Goal: Transaction & Acquisition: Obtain resource

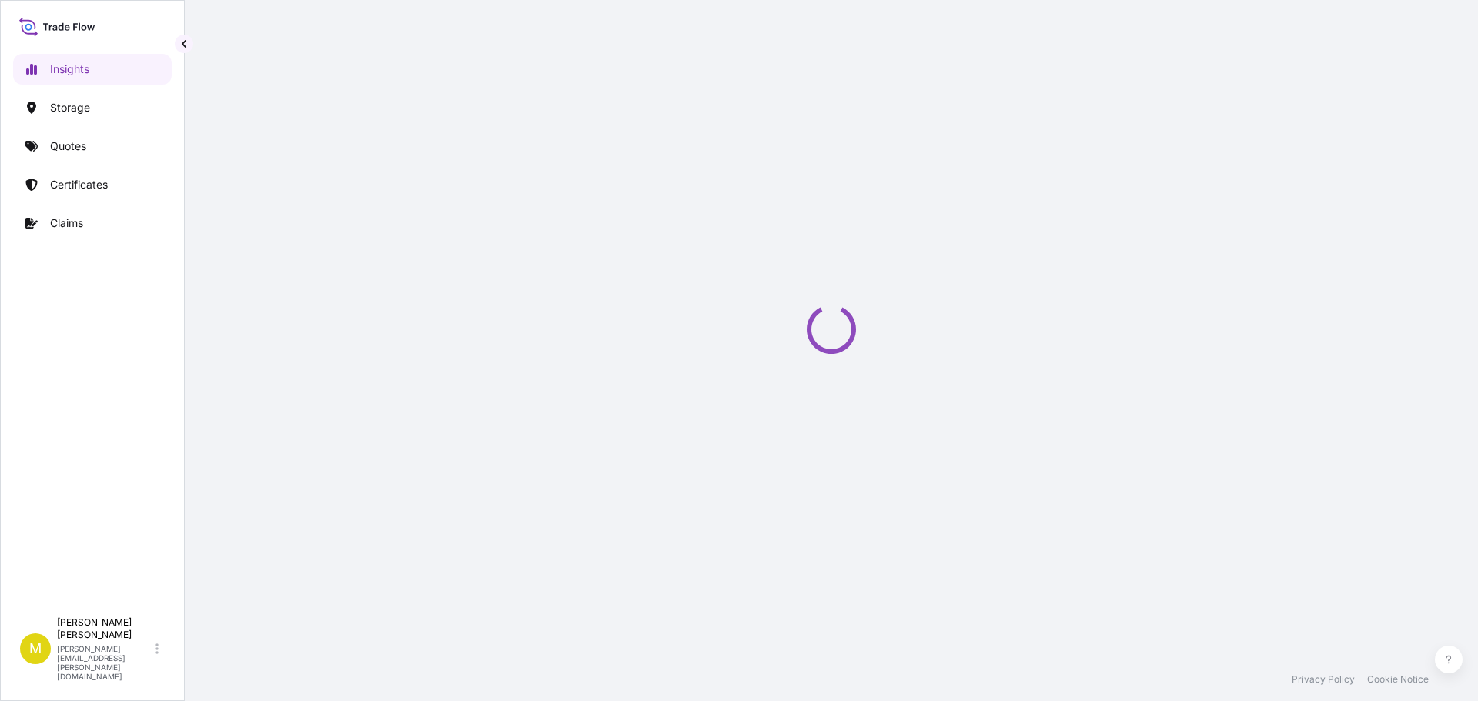
select select "2025"
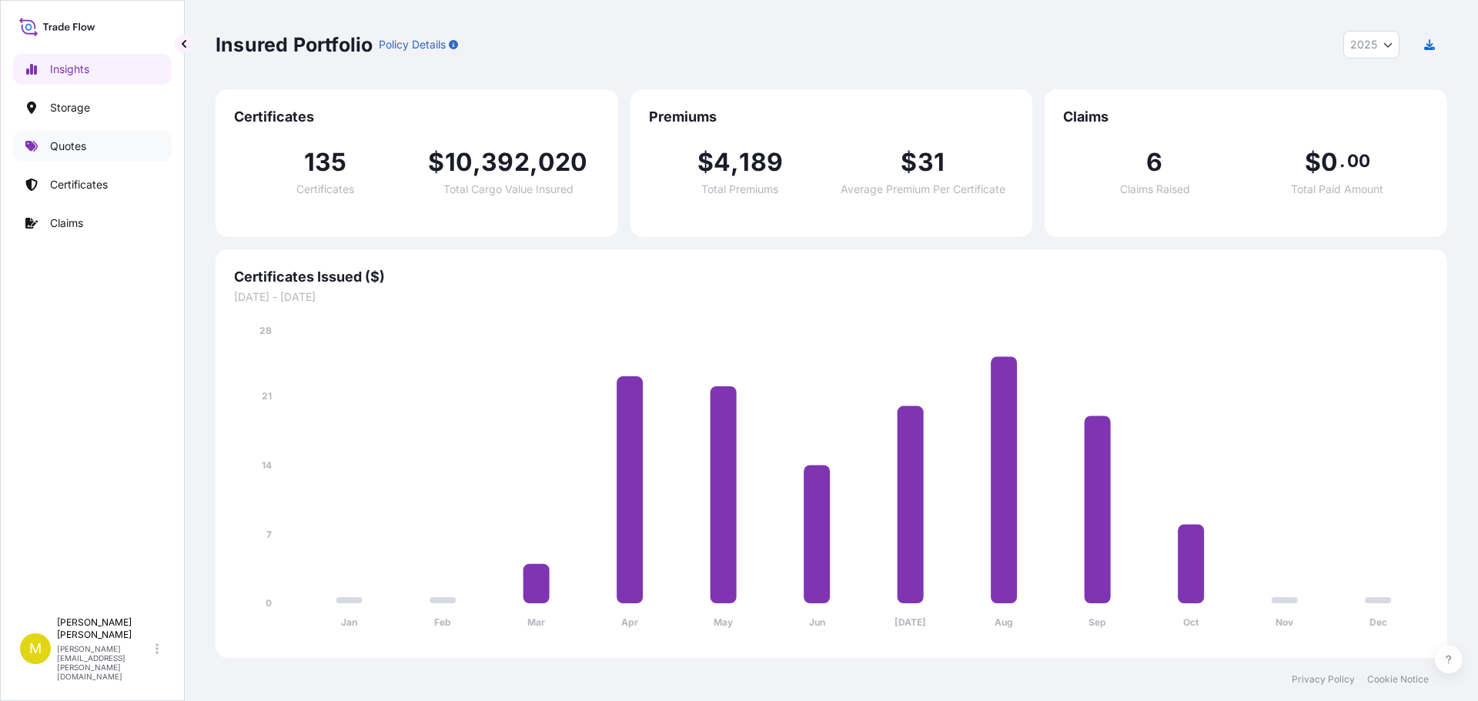
click at [85, 146] on p "Quotes" at bounding box center [68, 146] width 36 height 15
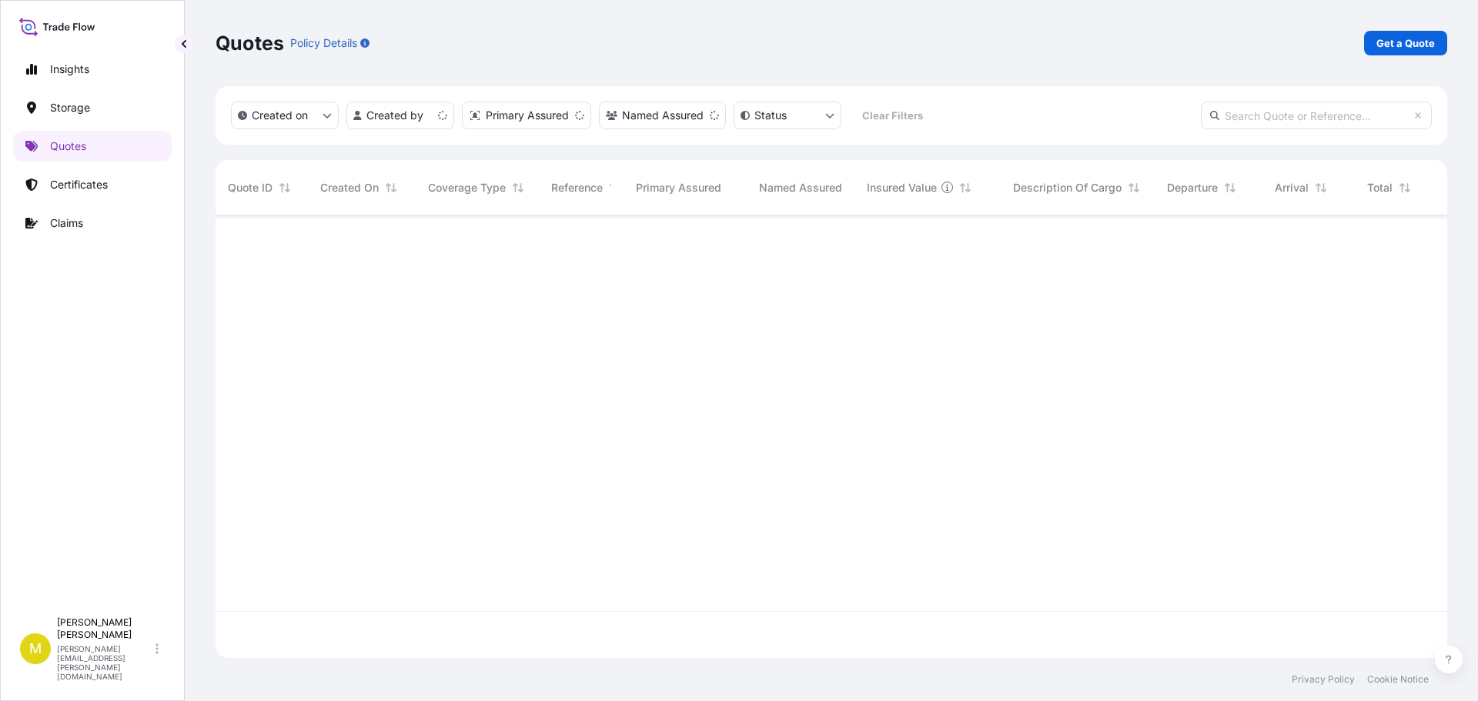
scroll to position [440, 1220]
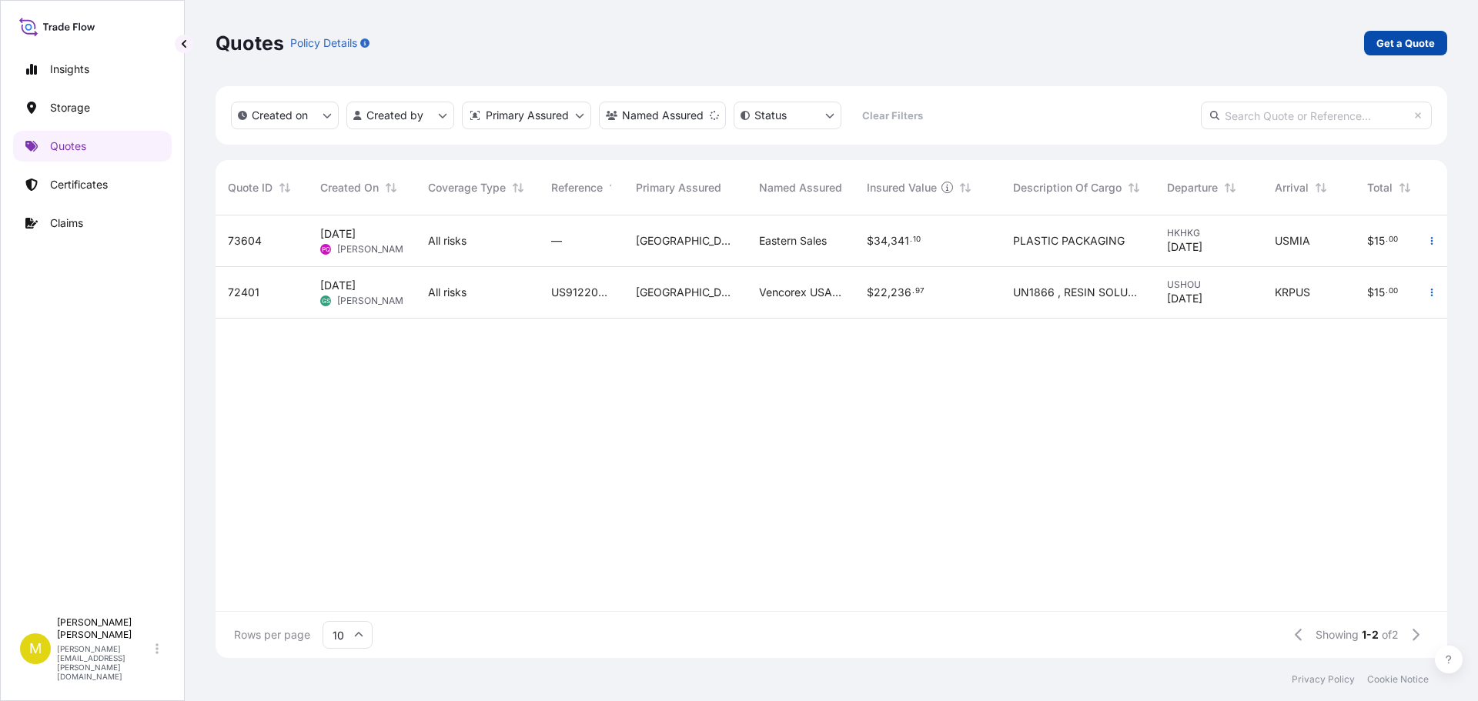
click at [1405, 42] on p "Get a Quote" at bounding box center [1406, 42] width 59 height 15
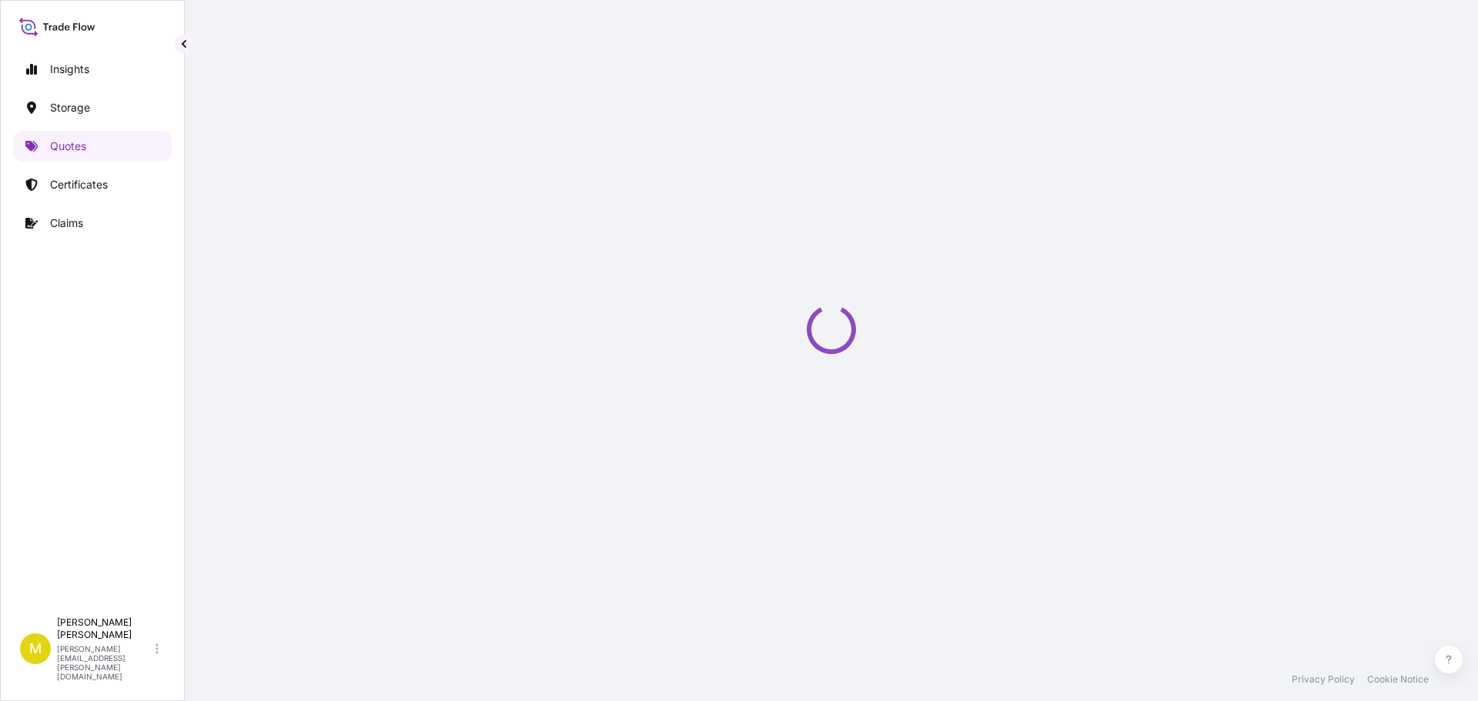
select select "Water"
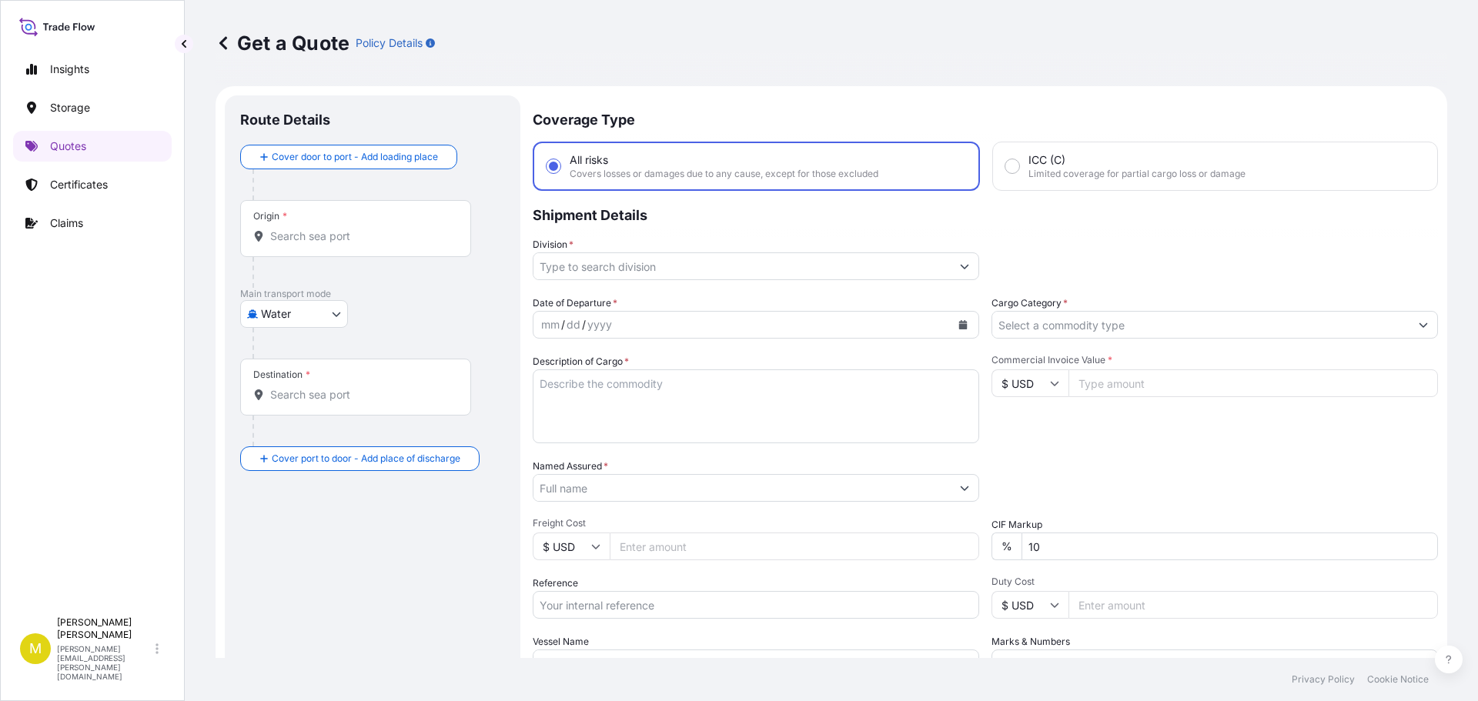
scroll to position [25, 0]
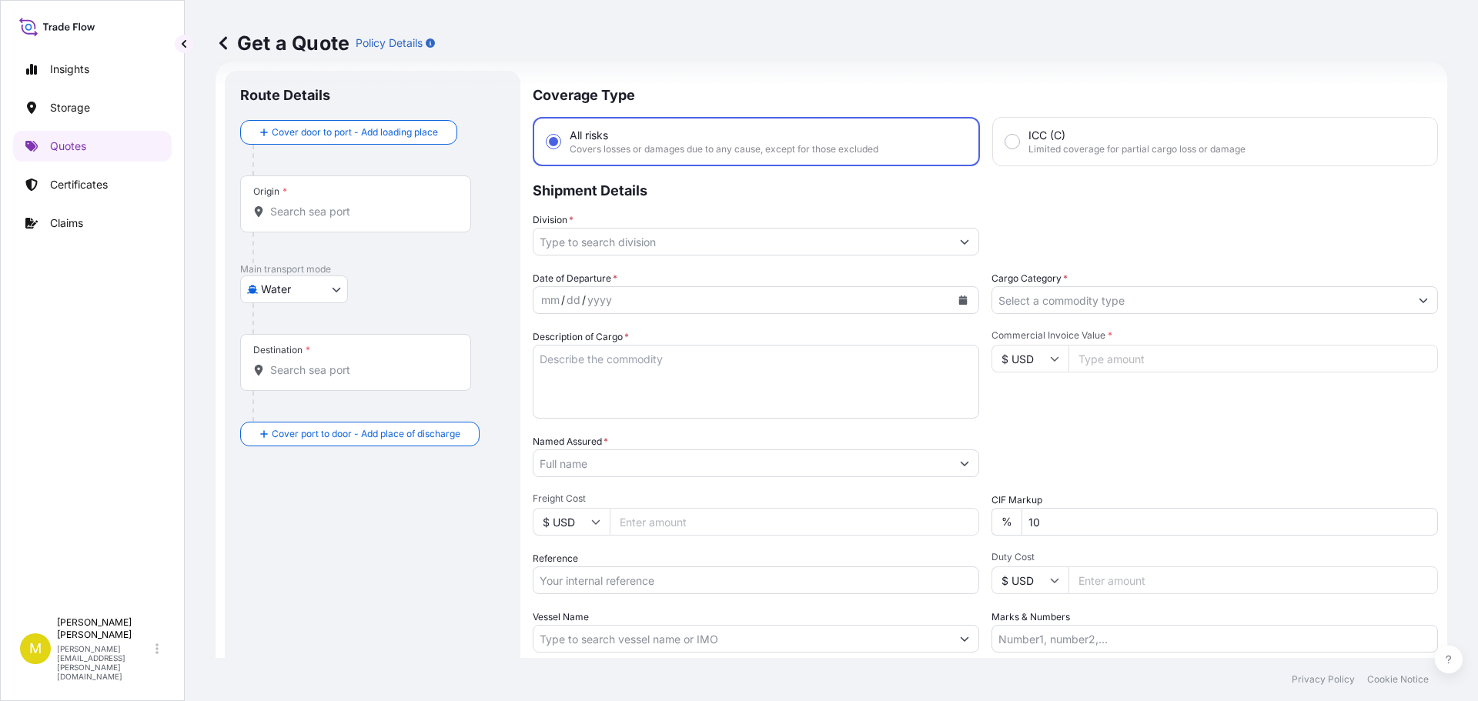
click at [363, 533] on div "Route Details Cover door to port - Add loading place Place of loading Road / In…" at bounding box center [372, 419] width 265 height 666
click at [312, 296] on body "Insights Storage Quotes Certificates Claims M Michele Humann michele.humann@bdp…" at bounding box center [739, 350] width 1478 height 701
click at [277, 356] on span "Water" at bounding box center [284, 357] width 30 height 15
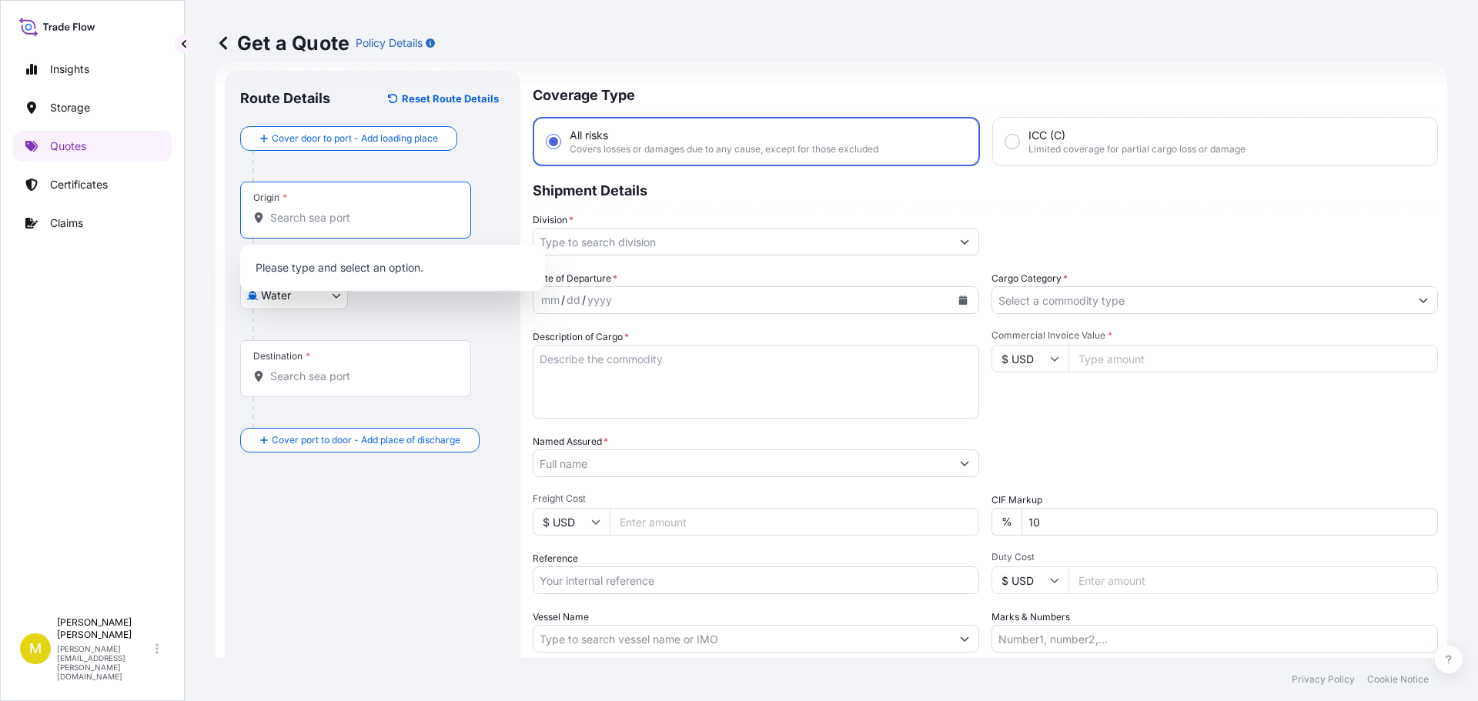
click at [298, 220] on input "Origin *" at bounding box center [361, 217] width 182 height 15
drag, startPoint x: 316, startPoint y: 216, endPoint x: 266, endPoint y: 224, distance: 50.6
click at [266, 223] on div "76051" at bounding box center [355, 217] width 205 height 15
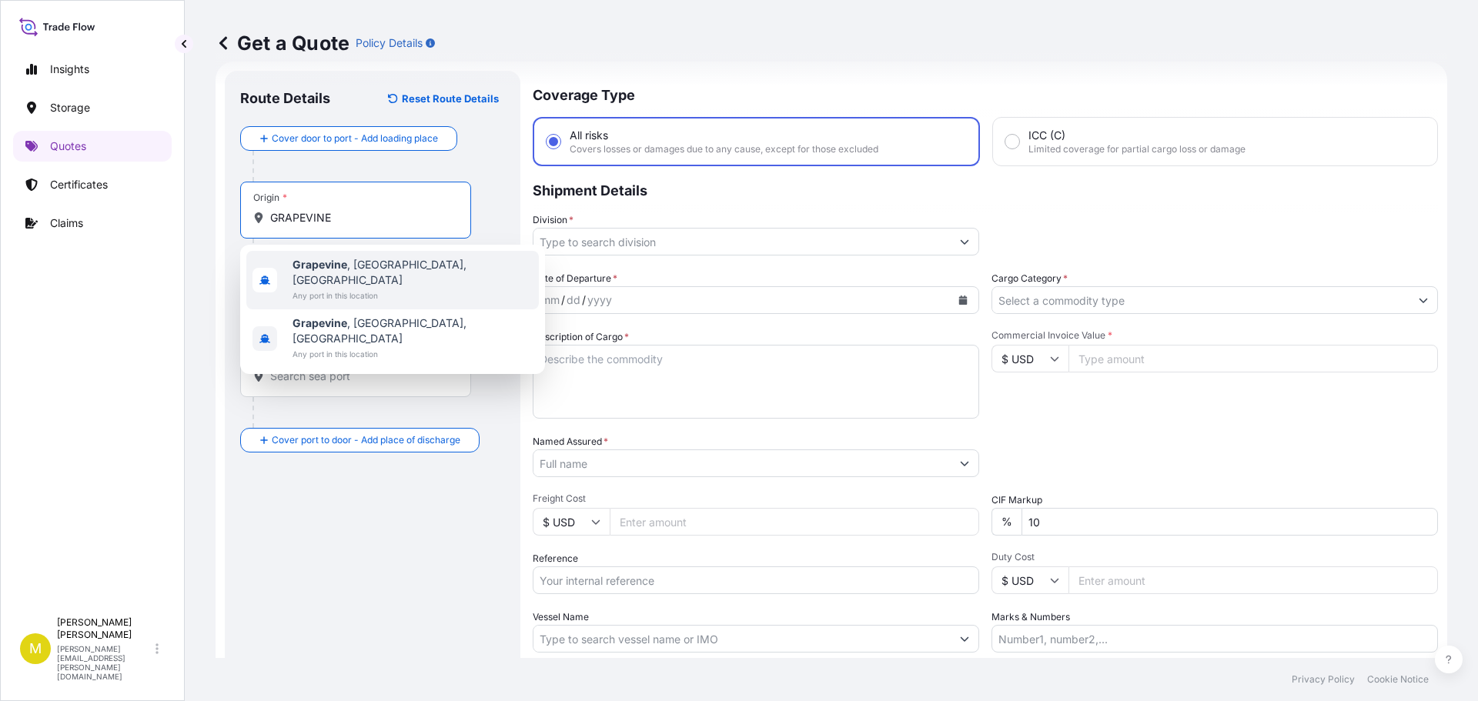
click at [337, 267] on b "Grapevine" at bounding box center [320, 264] width 55 height 13
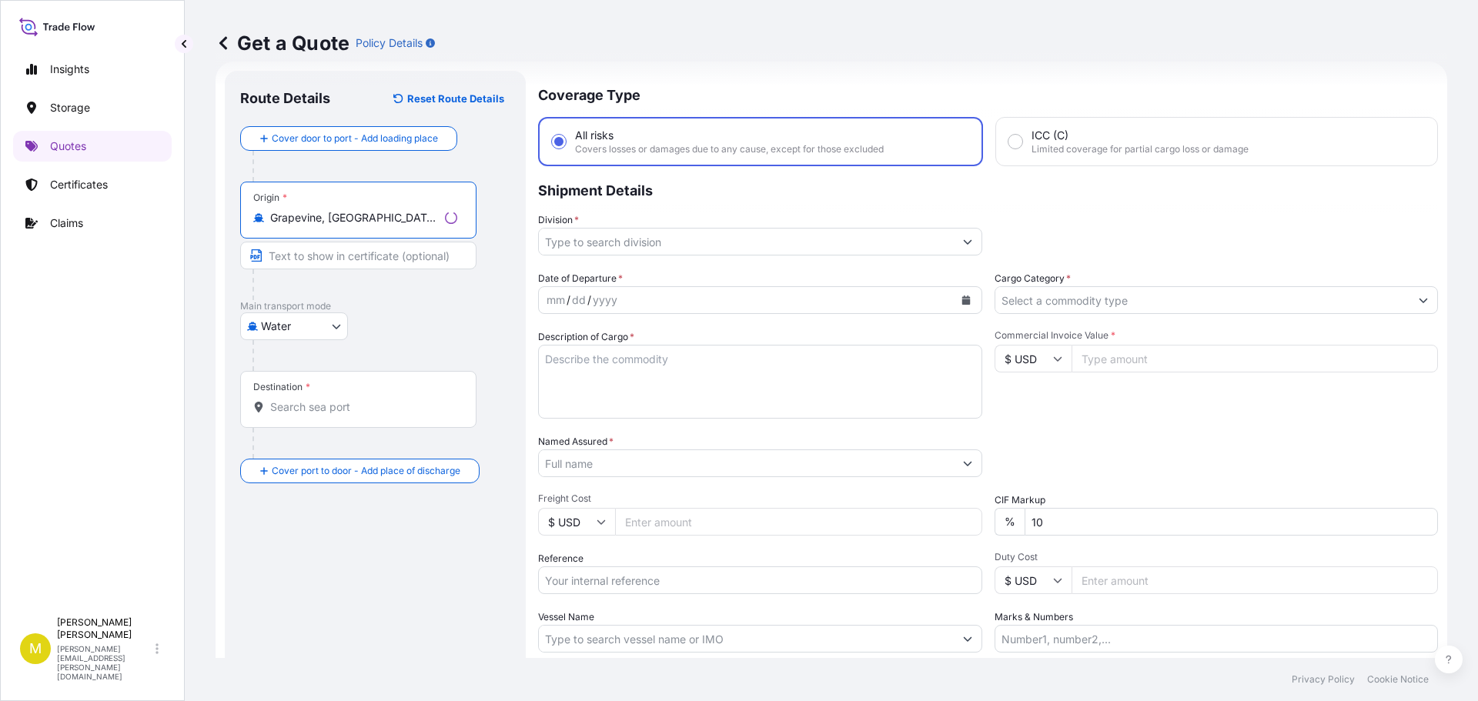
type input "Grapevine, TX, USA"
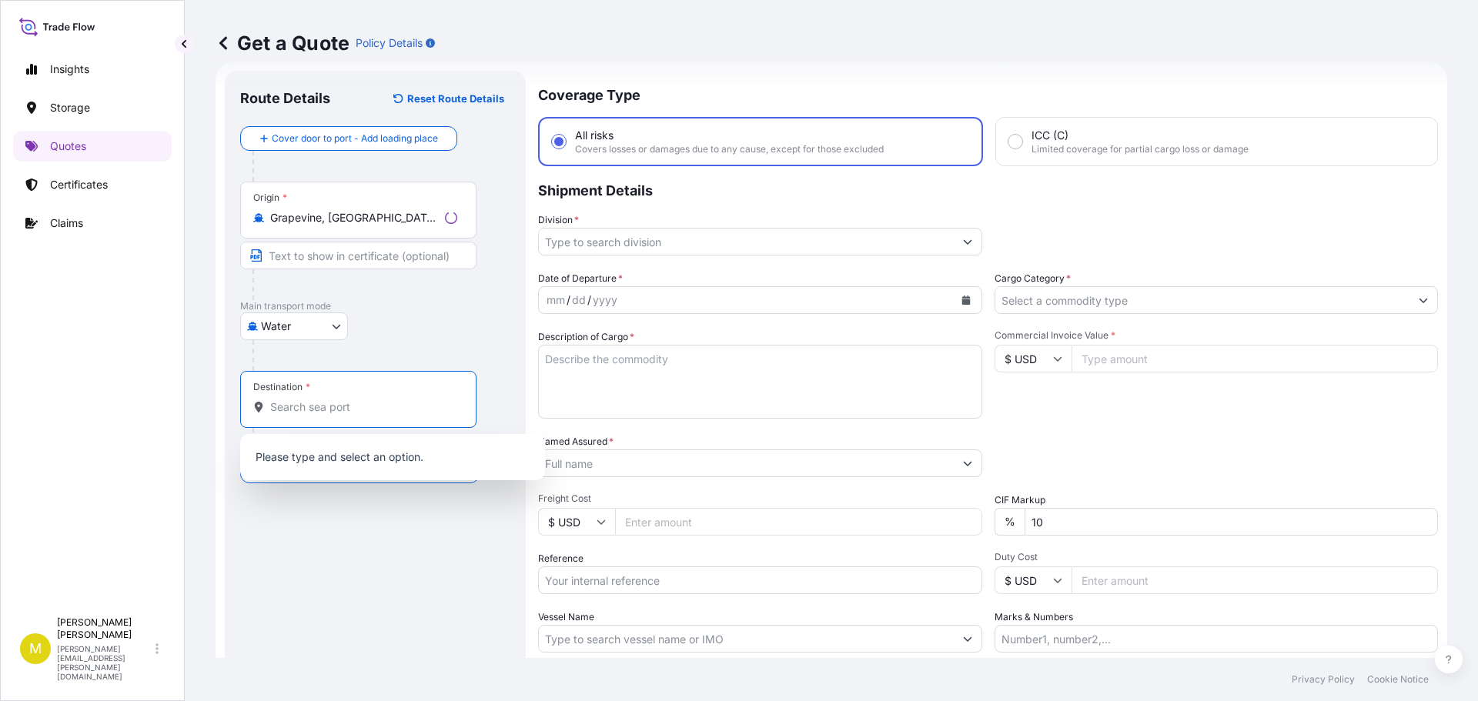
click at [303, 412] on input "Destination *" at bounding box center [363, 407] width 187 height 15
drag, startPoint x: 318, startPoint y: 406, endPoint x: 242, endPoint y: 405, distance: 76.2
click at [242, 405] on div "Destination * 29486" at bounding box center [355, 399] width 231 height 57
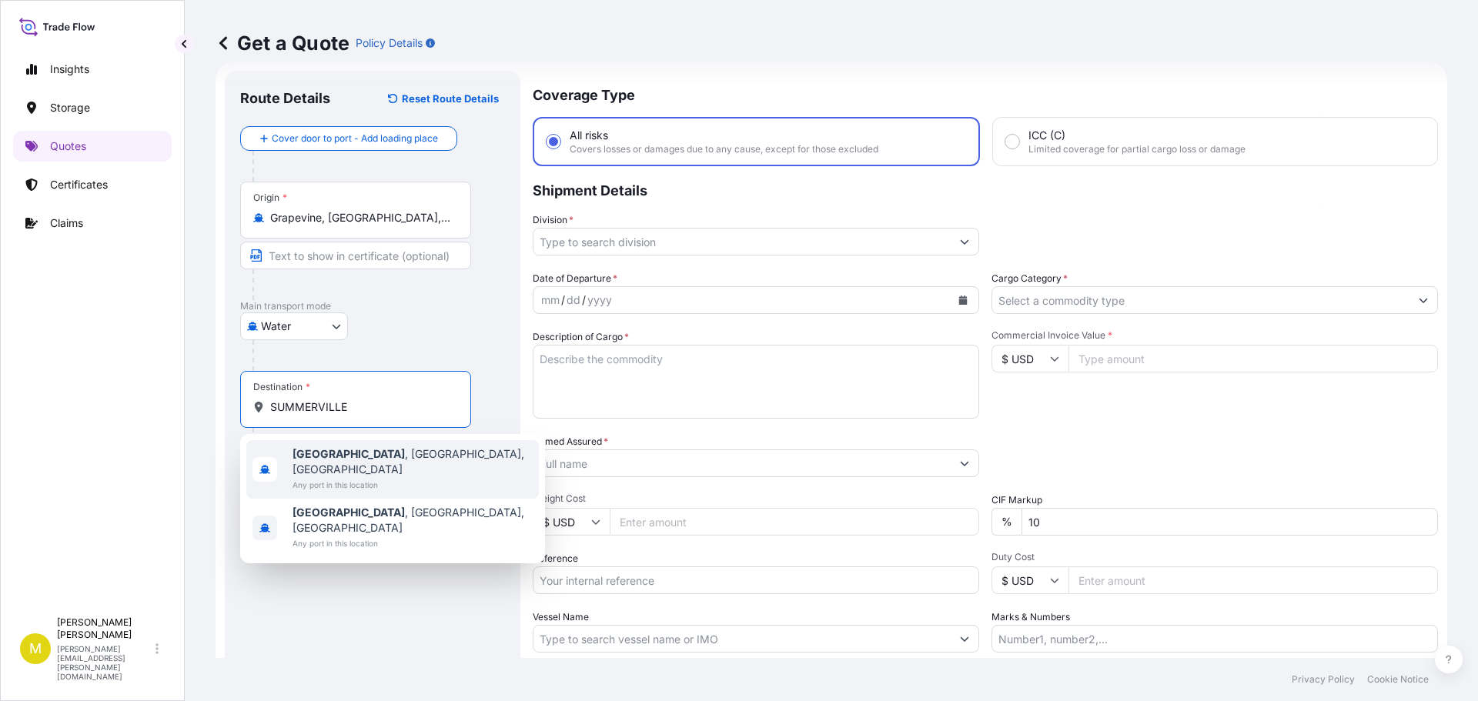
click at [334, 477] on span "Any port in this location" at bounding box center [413, 484] width 240 height 15
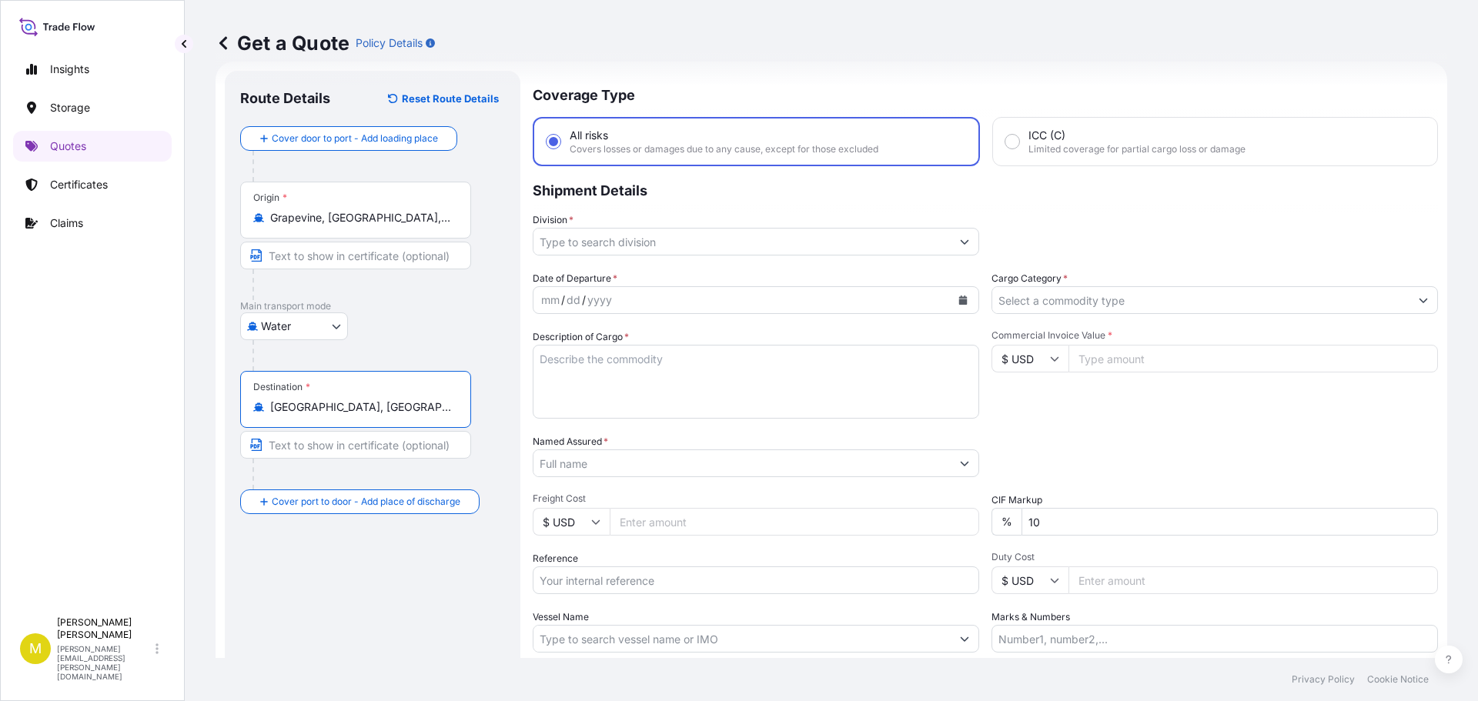
type input "Summerville, SC, USA"
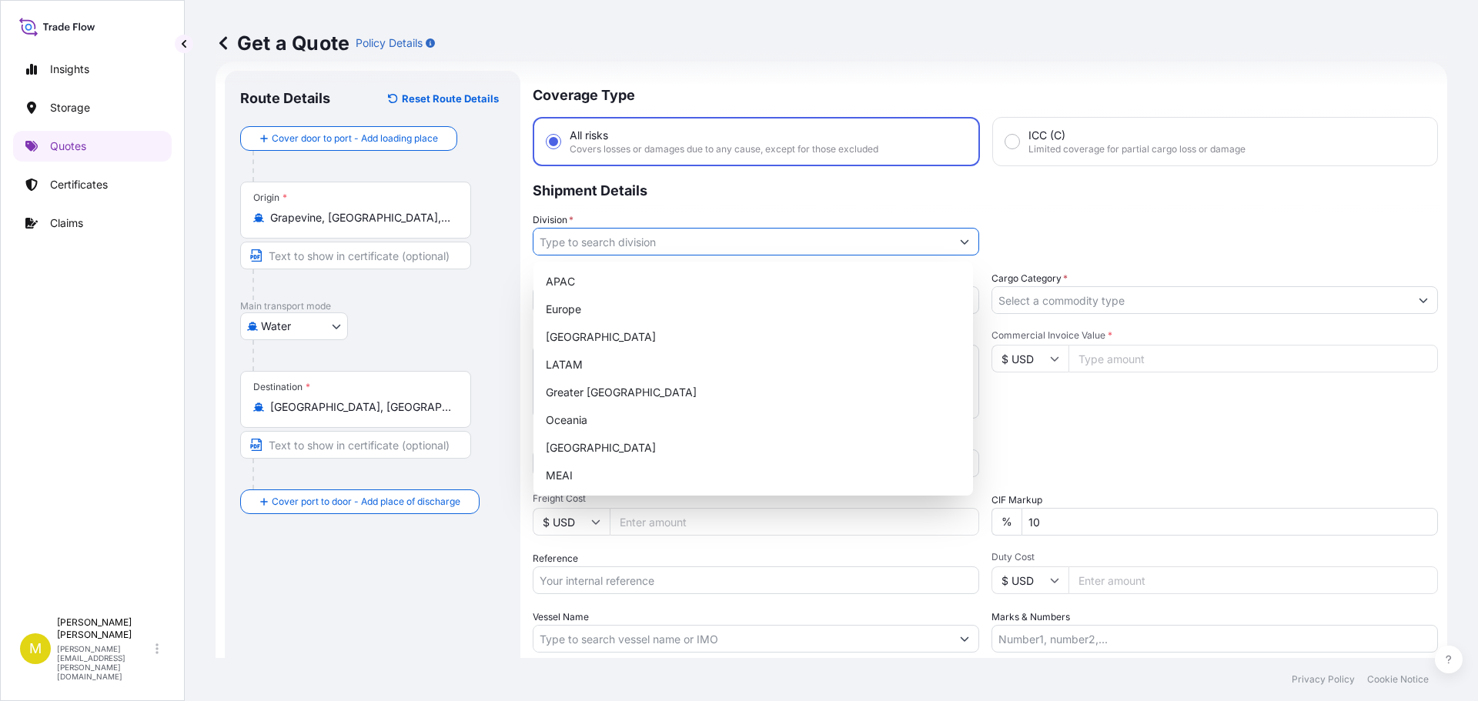
click at [593, 246] on input "Division *" at bounding box center [742, 242] width 417 height 28
click at [582, 335] on div "North America" at bounding box center [753, 337] width 427 height 28
click at [962, 301] on div "Europe" at bounding box center [753, 310] width 427 height 28
click at [961, 243] on icon "Show suggestions" at bounding box center [965, 242] width 8 height 5
click at [602, 339] on div "North America" at bounding box center [753, 337] width 427 height 28
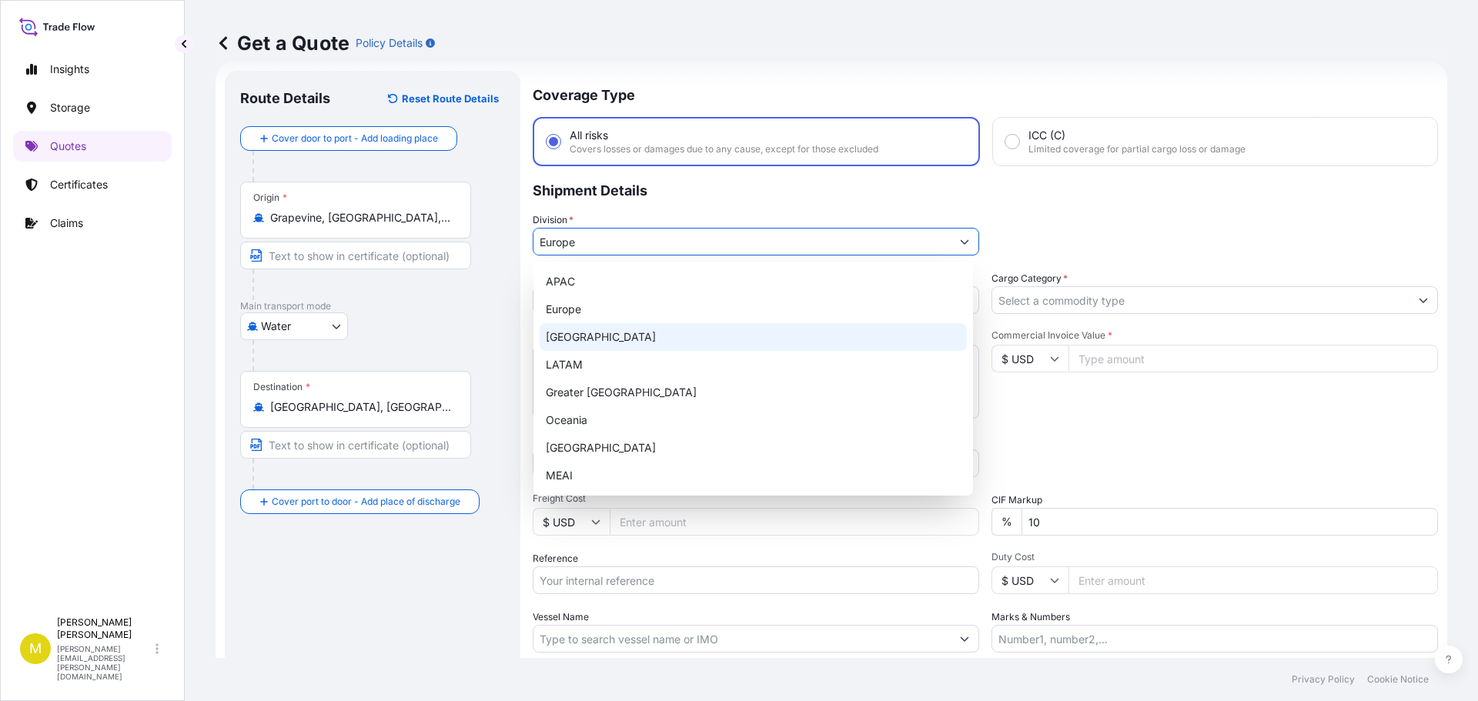
type input "North America"
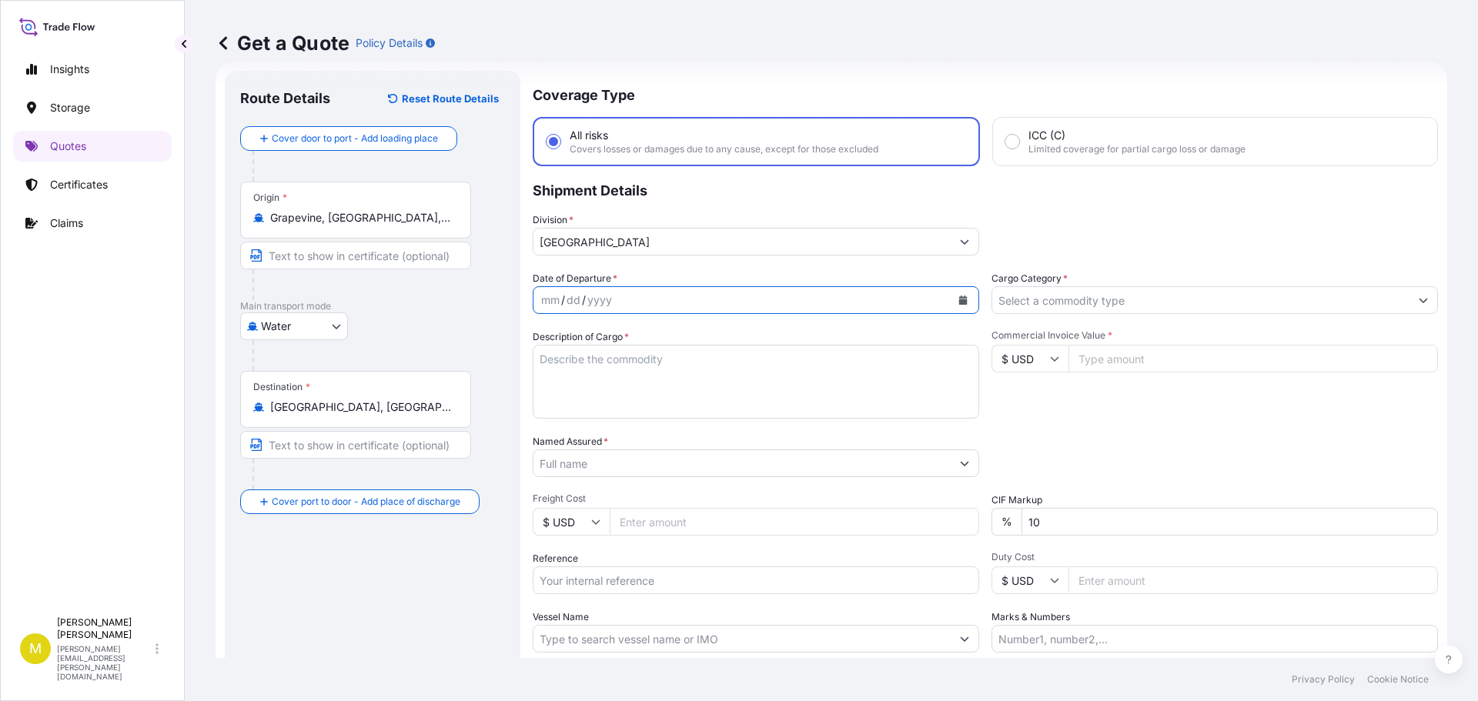
click at [959, 300] on icon "Calendar" at bounding box center [963, 300] width 8 height 9
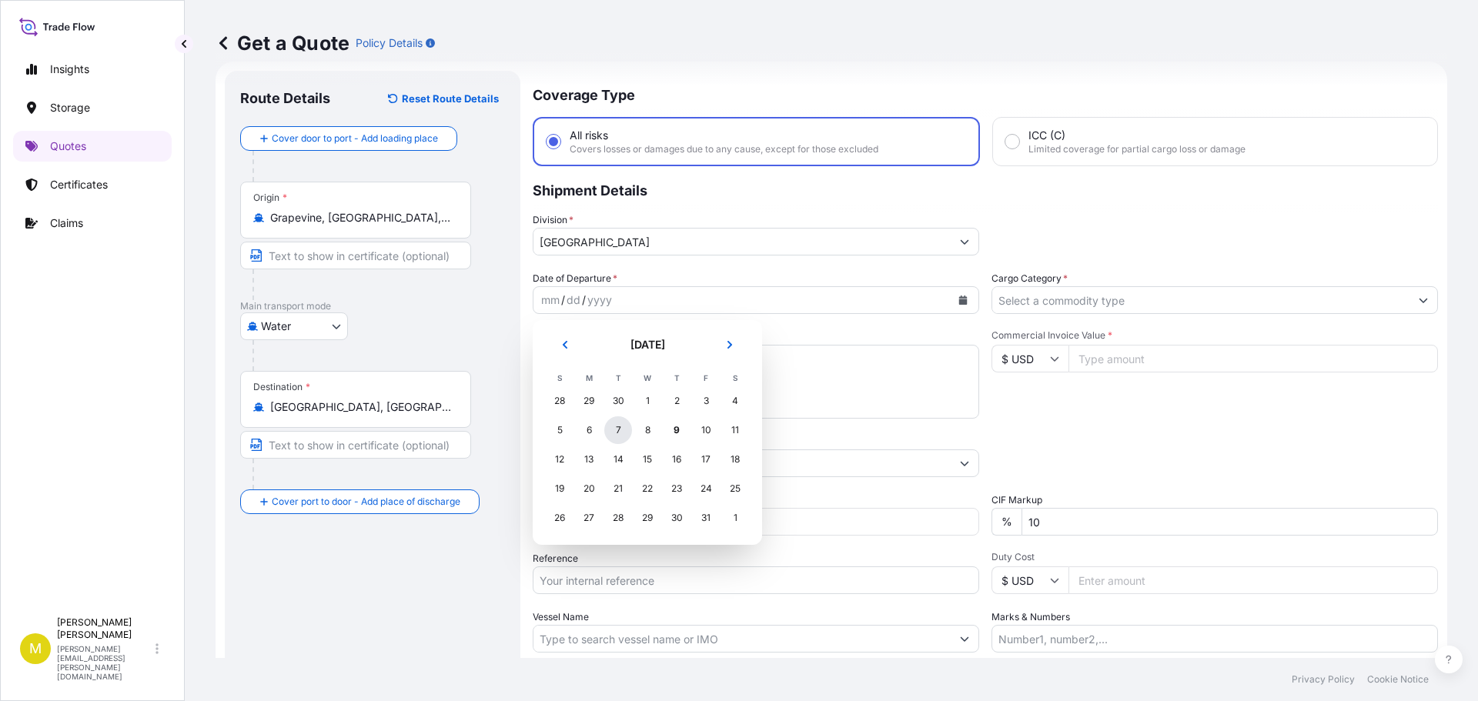
click at [621, 428] on div "7" at bounding box center [618, 431] width 28 height 28
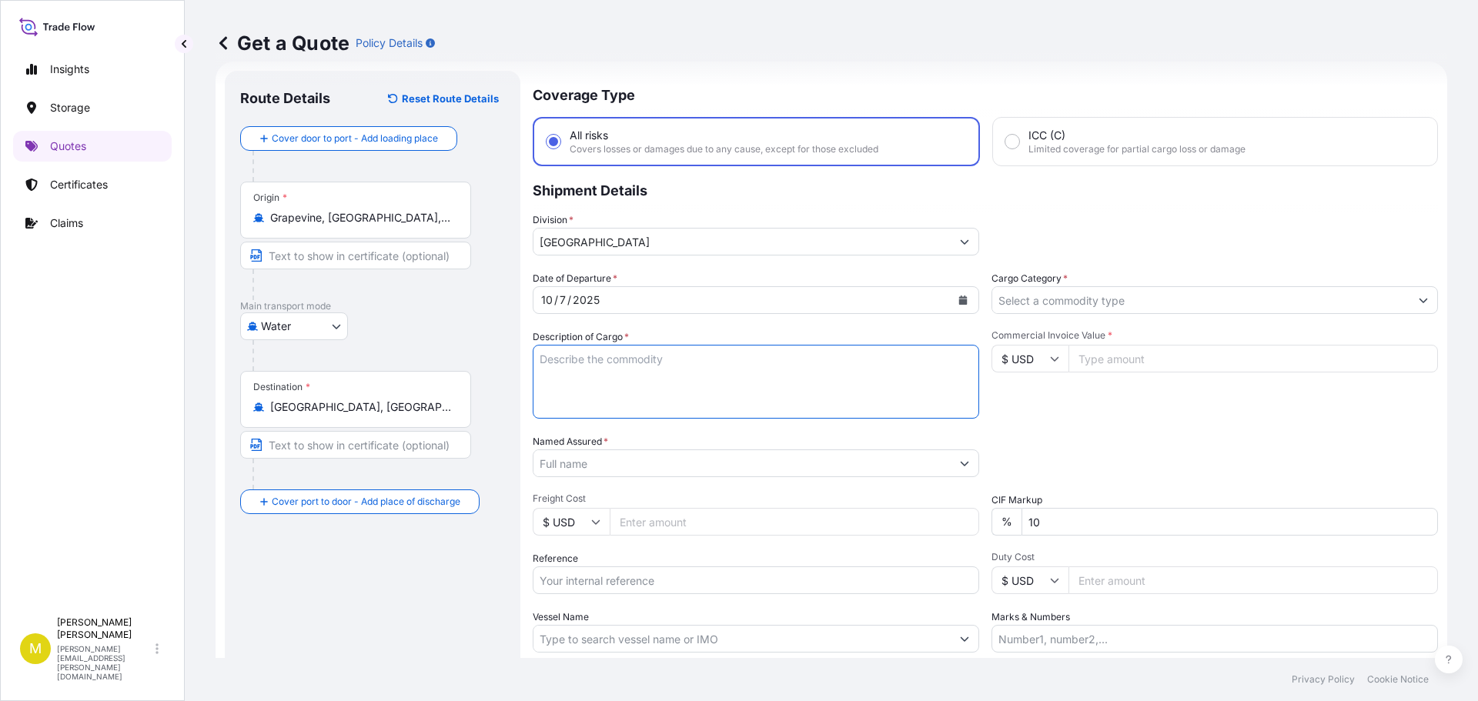
click at [589, 370] on textarea "Description of Cargo *" at bounding box center [756, 382] width 447 height 74
click at [679, 387] on textarea "Description of Cargo *" at bounding box center [756, 382] width 447 height 74
paste textarea "1 CRATE @ 100 LBS, 40 x 40 x 17, WOODEN HEARTS"
type textarea "1 CRATE @ 100 LBS, 40 x 40 x 17, WOODEN HEARTS"
click at [1088, 308] on input "Cargo Category *" at bounding box center [1200, 300] width 417 height 28
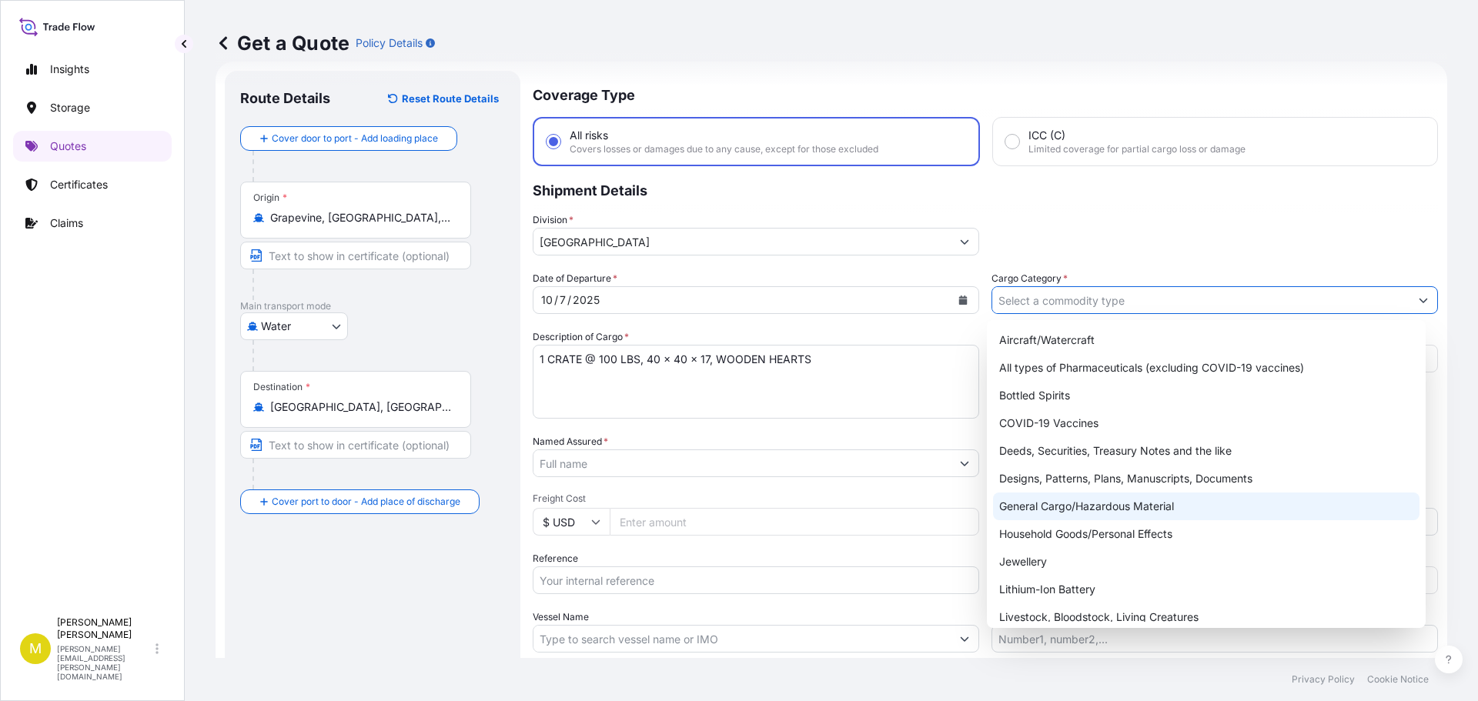
click at [1077, 508] on div "General Cargo/Hazardous Material" at bounding box center [1206, 507] width 427 height 28
type input "General Cargo/Hazardous Material"
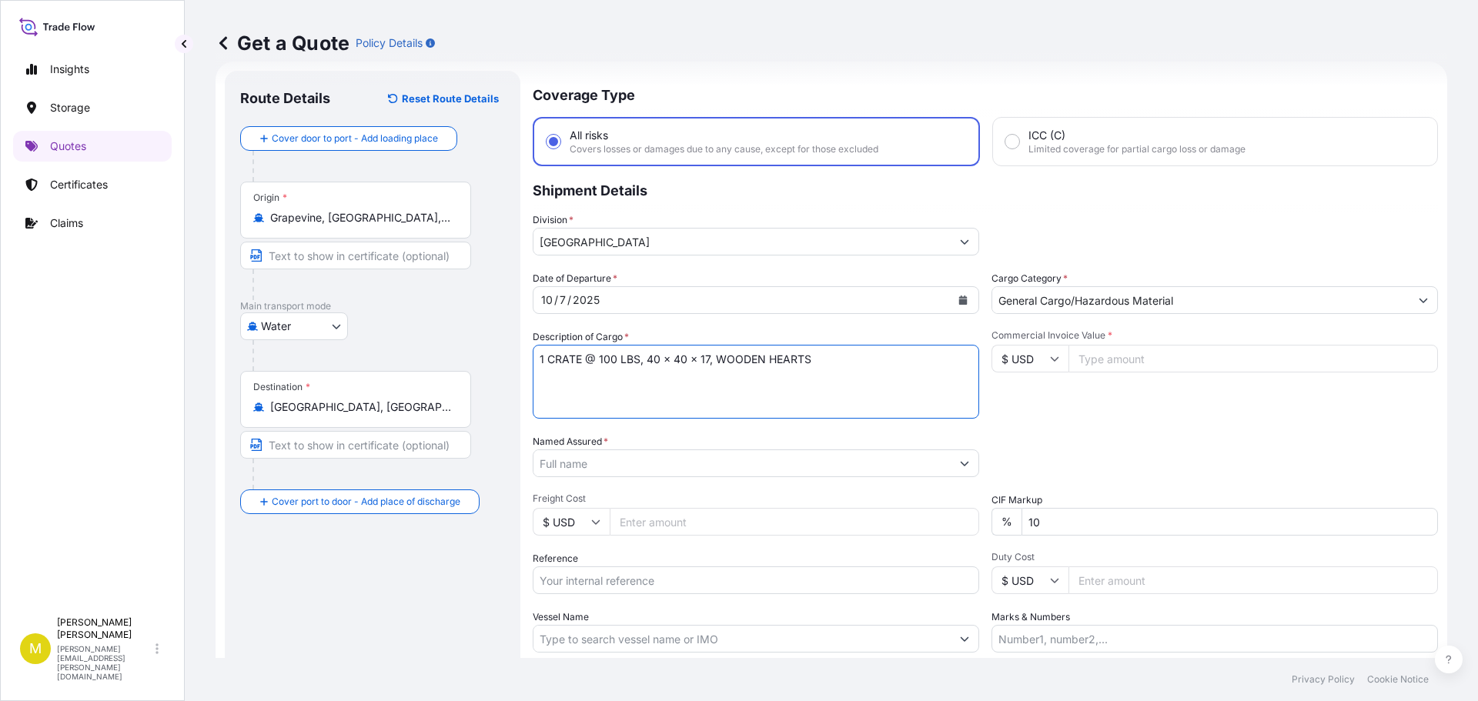
click at [609, 356] on textarea "1 CRATE @ 100 LBS, 40 x 40 x 17, WOODEN HEARTS" at bounding box center [756, 382] width 447 height 74
click at [670, 360] on textarea "1 CRATE @ 200 LBS, 76 x 40 x 17, WOODEN HEARTS" at bounding box center [756, 382] width 447 height 74
type textarea "1 CRATE @ 200 LBS, 76 x 55 x 14, 6' WOODEN CROSS"
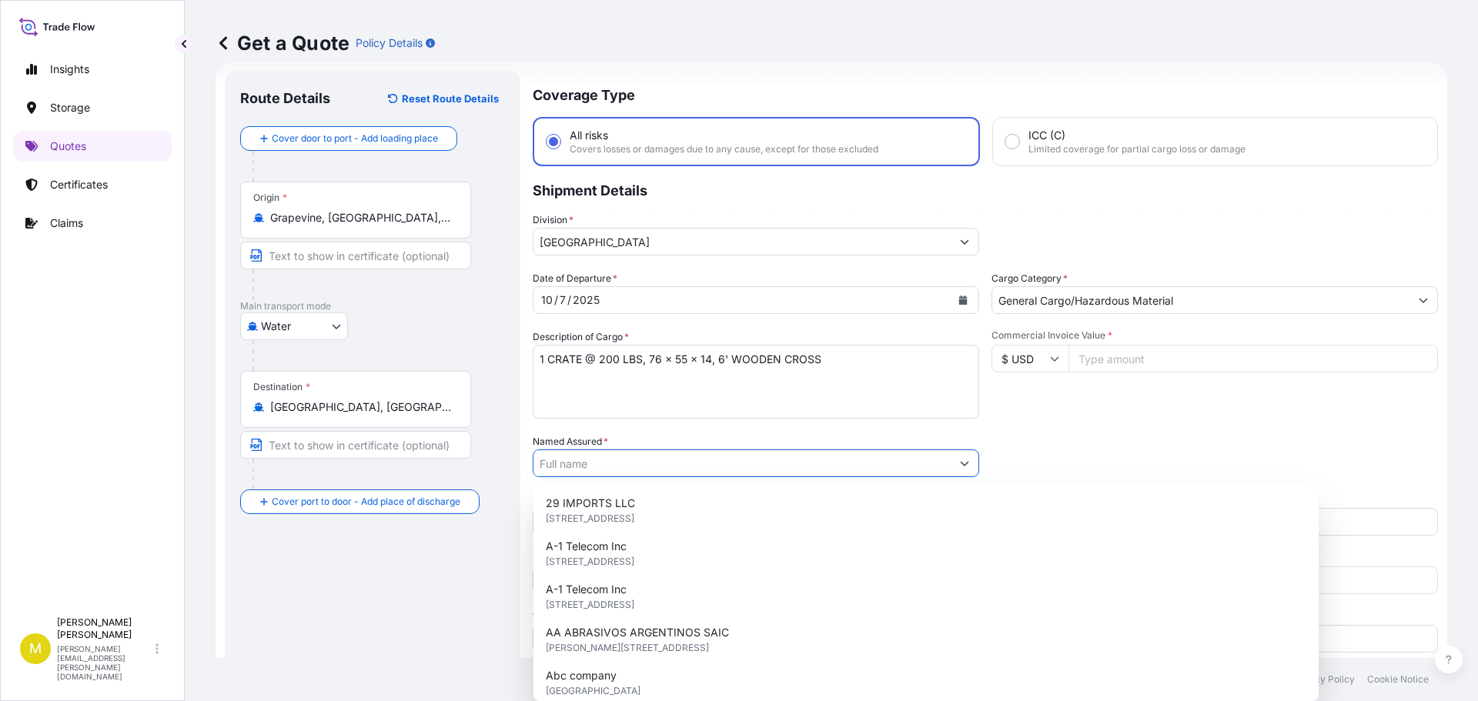
click at [631, 465] on input "Named Assured *" at bounding box center [742, 464] width 417 height 28
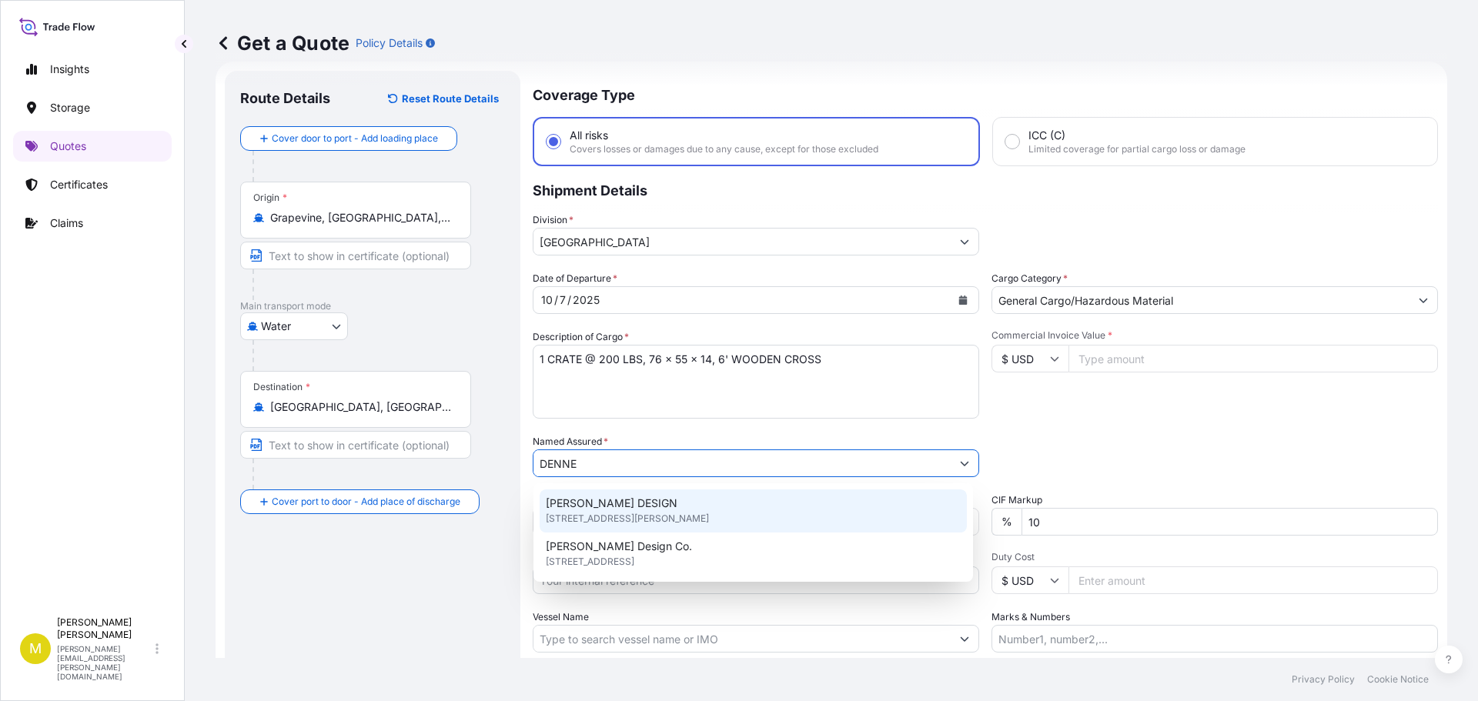
click at [611, 502] on span "DENNEHEY DESIGN" at bounding box center [612, 503] width 132 height 15
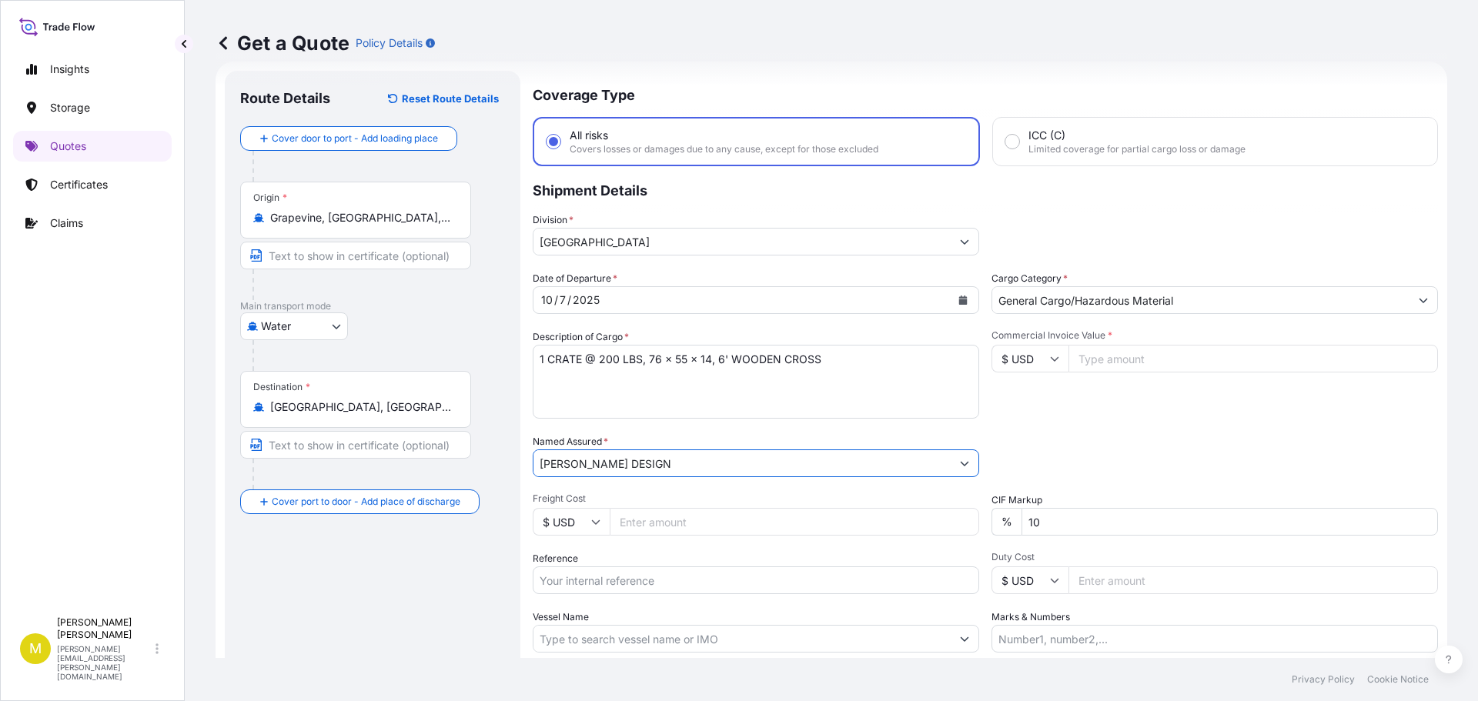
type input "DENNEHEY DESIGN"
click at [682, 522] on input "Freight Cost" at bounding box center [795, 522] width 370 height 28
type input "317.28"
click at [639, 575] on input "Reference" at bounding box center [756, 581] width 447 height 28
type input "US91620914494"
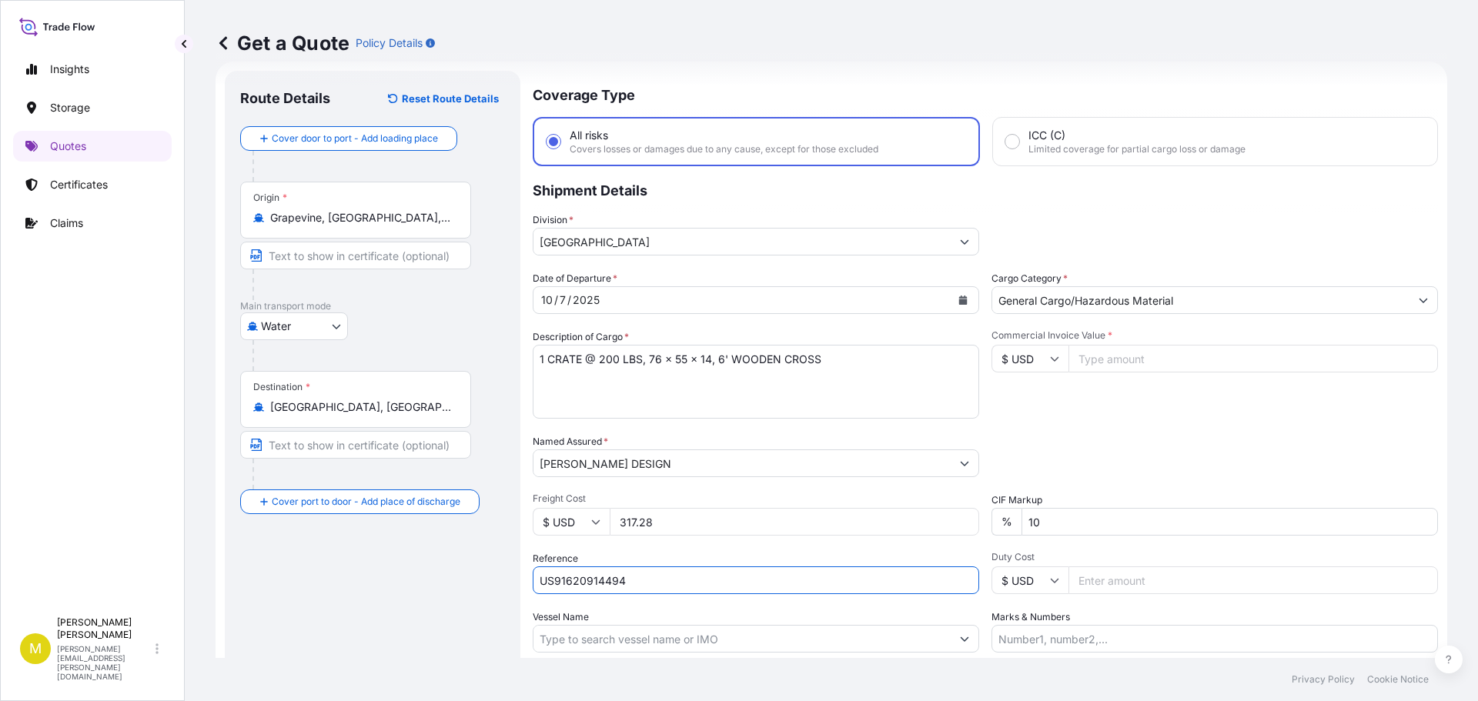
click at [661, 636] on input "Vessel Name" at bounding box center [742, 639] width 417 height 28
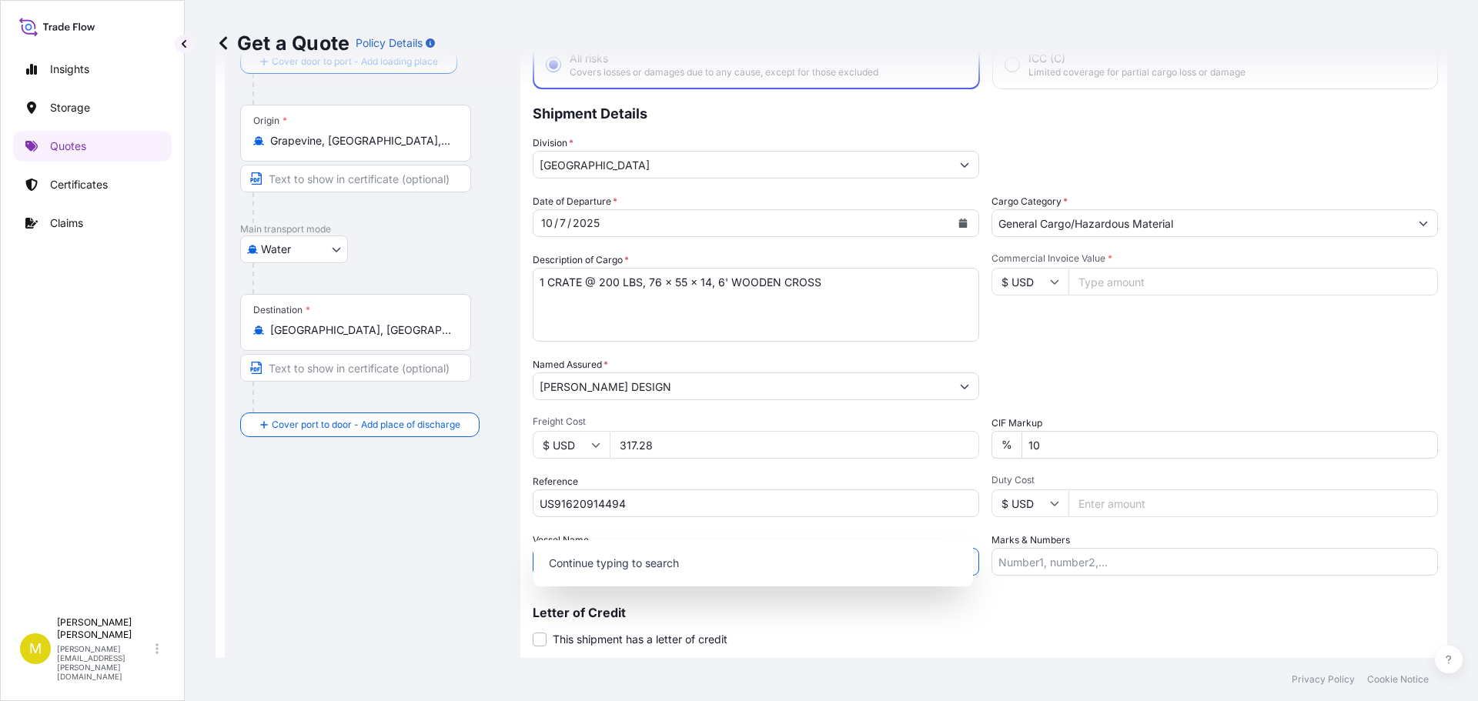
scroll to position [143, 0]
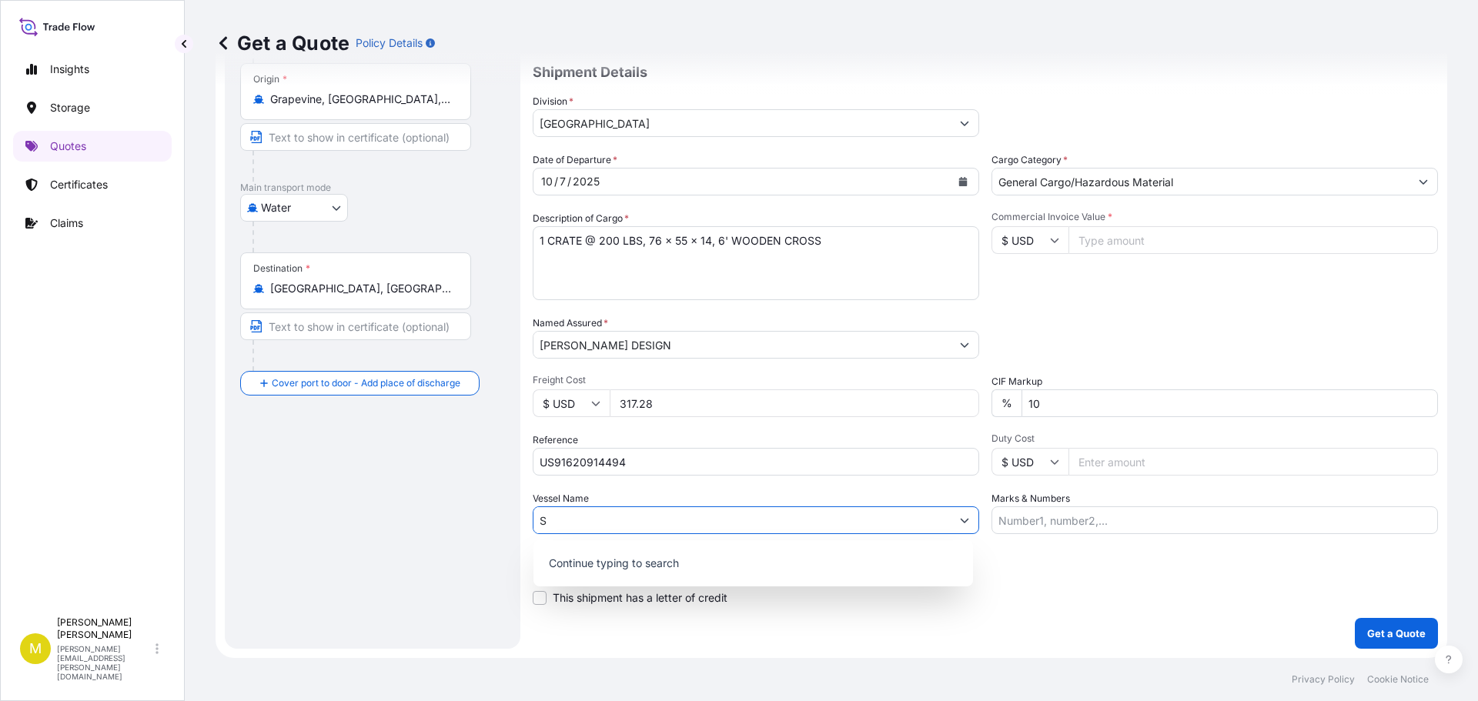
click at [577, 525] on input "S" at bounding box center [742, 521] width 417 height 28
type input "S"
click at [288, 206] on body "0 options available. 0 options available. Insights Storage Quotes Certificates …" at bounding box center [739, 350] width 1478 height 701
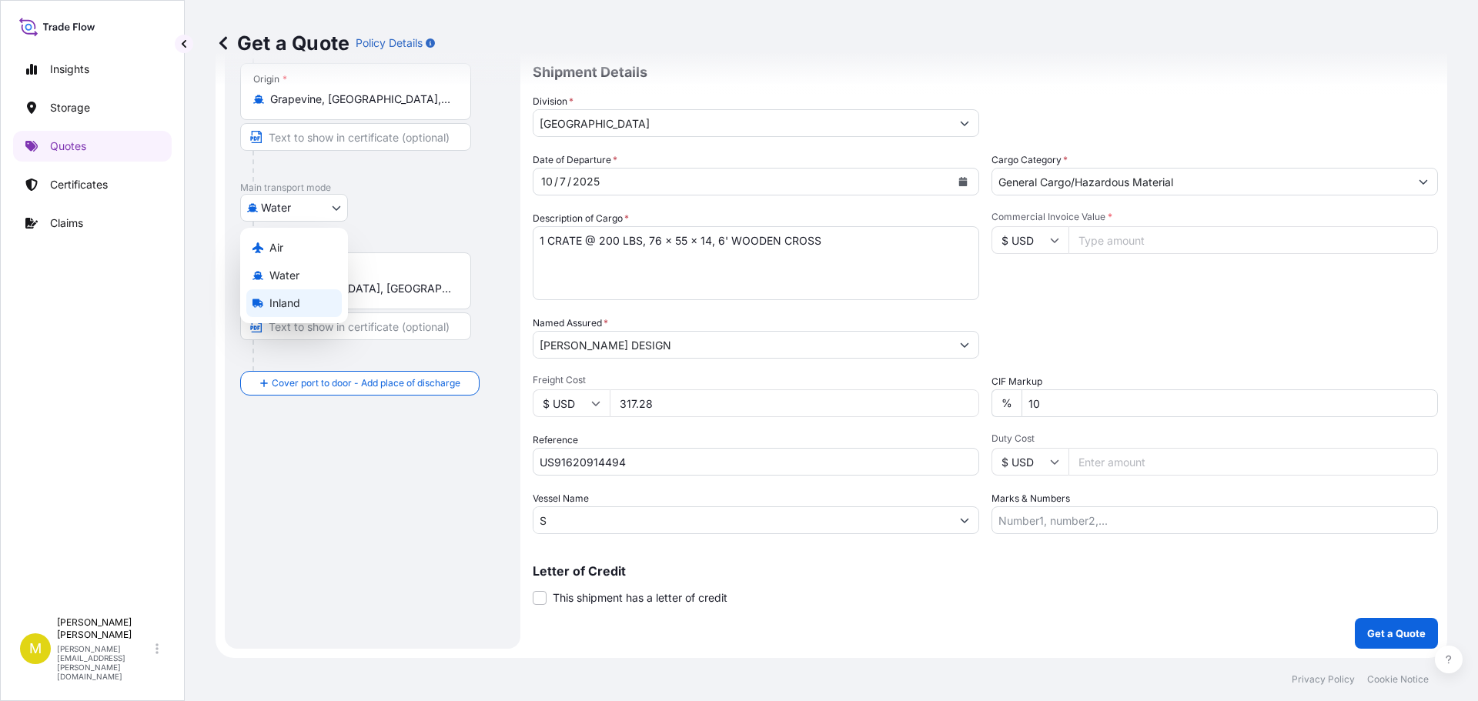
click at [286, 307] on span "Inland" at bounding box center [284, 303] width 31 height 15
select select "Inland"
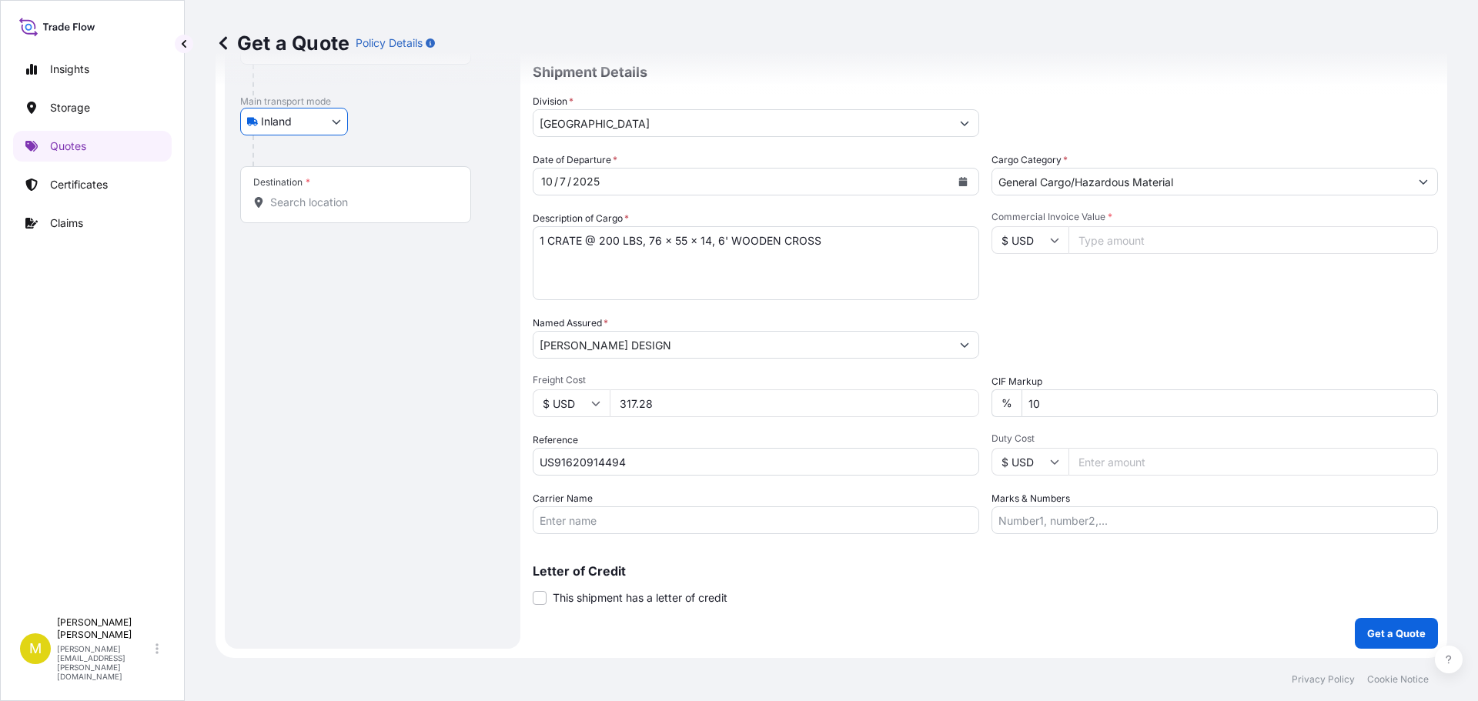
scroll to position [0, 0]
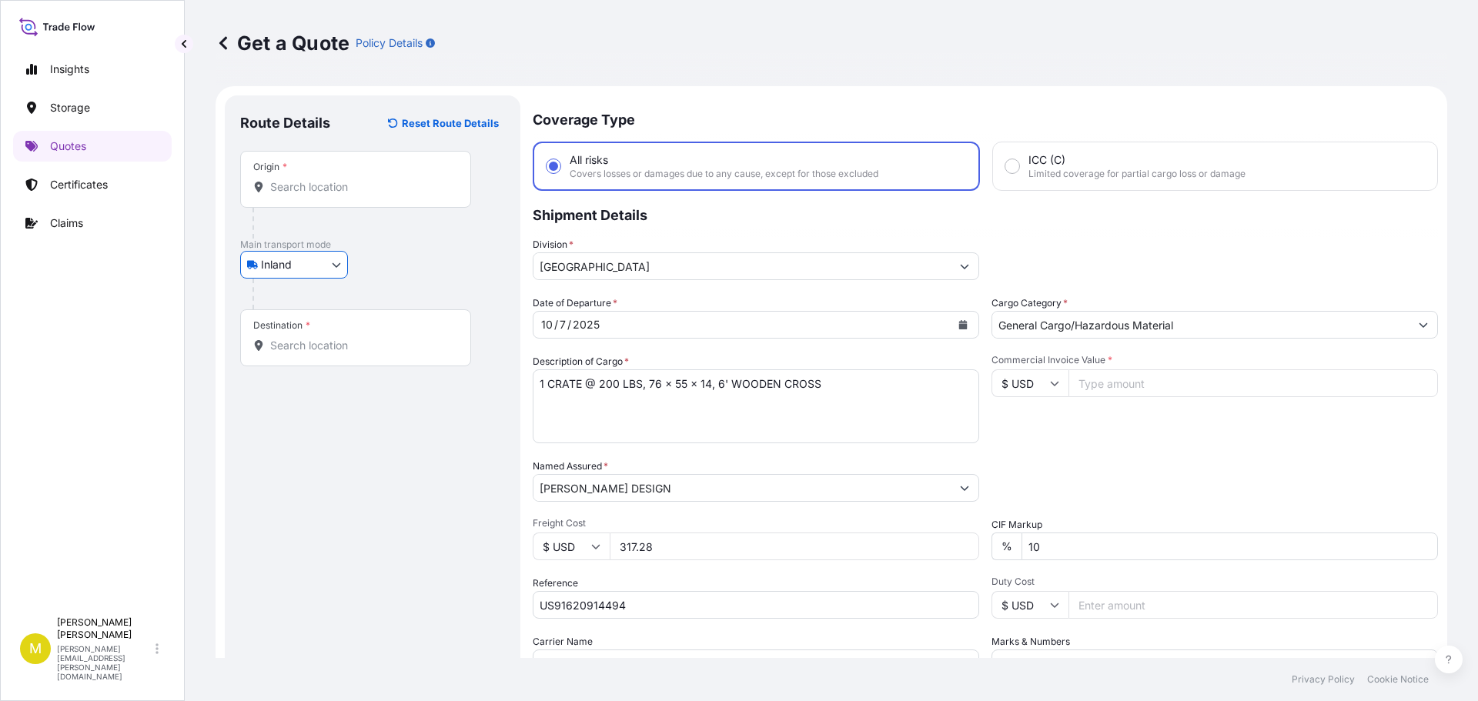
click at [301, 185] on input "Origin *" at bounding box center [361, 186] width 182 height 15
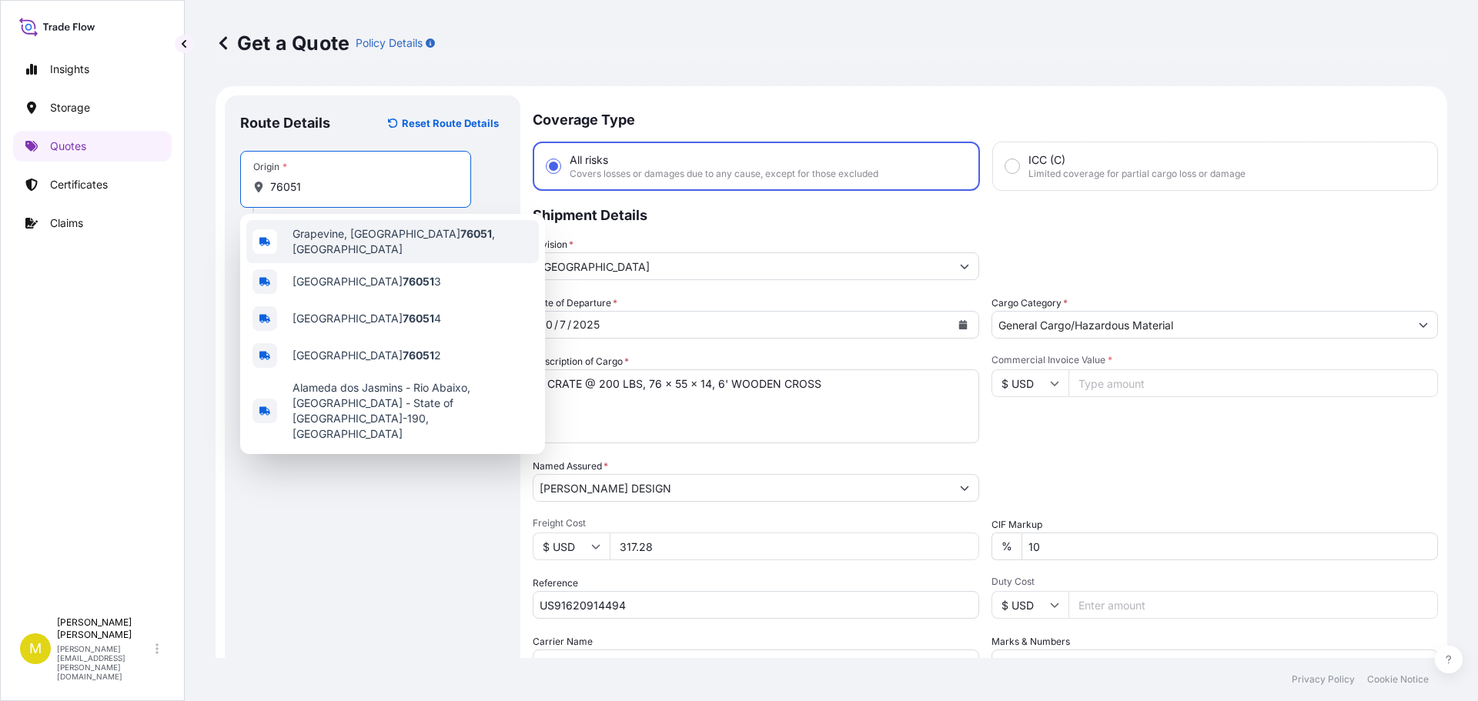
click at [358, 236] on span "Grapevine, TX 76051 , USA" at bounding box center [413, 241] width 240 height 31
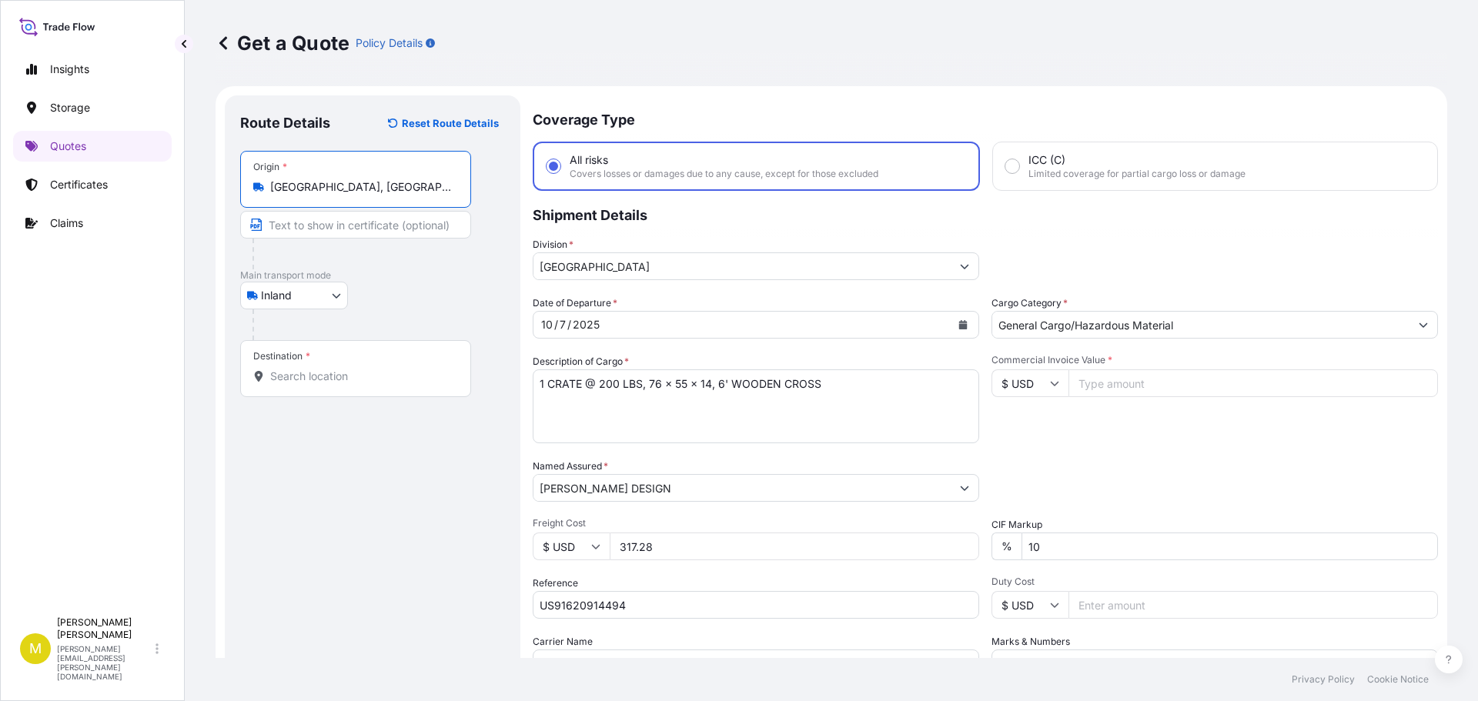
type input "Grapevine, TX 76051, USA"
click at [329, 383] on input "Destination *" at bounding box center [361, 376] width 182 height 15
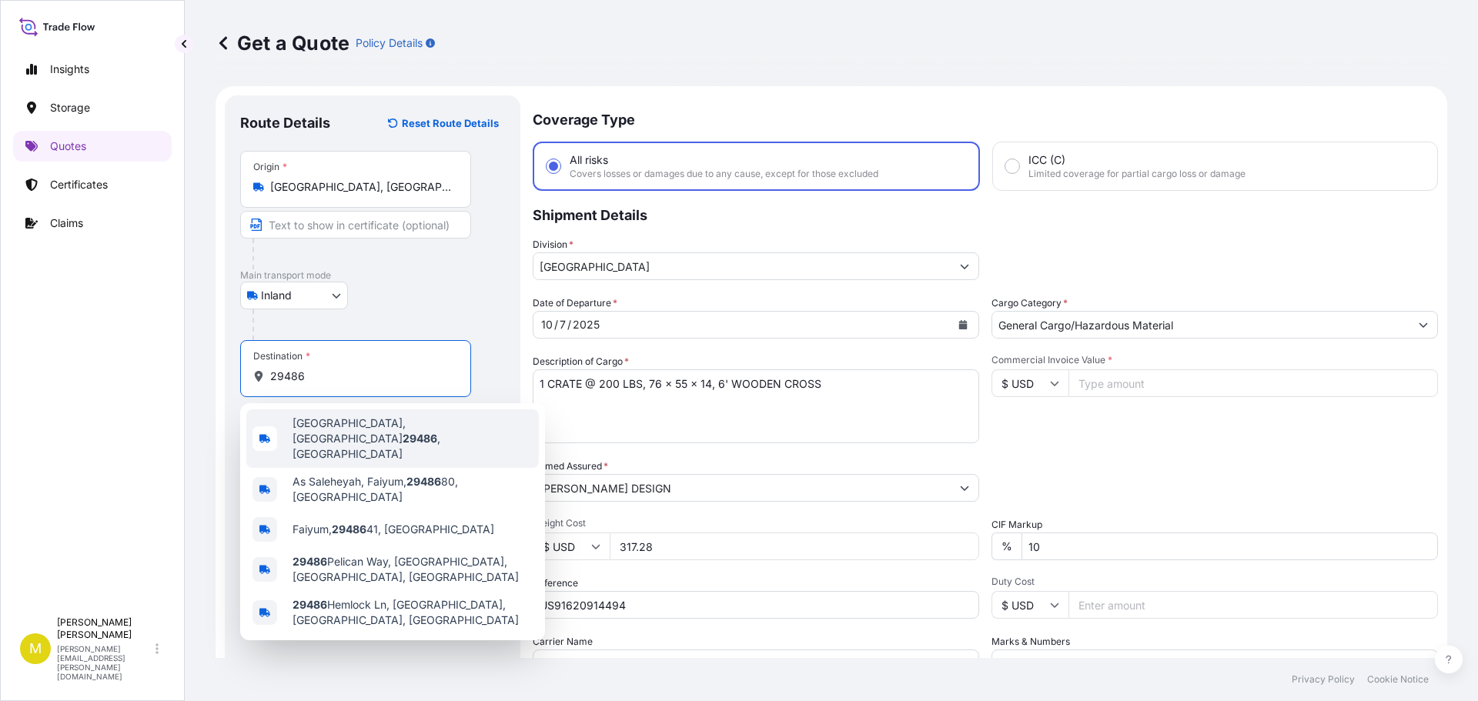
click at [367, 435] on span "Summerville, SC 29486 , USA" at bounding box center [413, 439] width 240 height 46
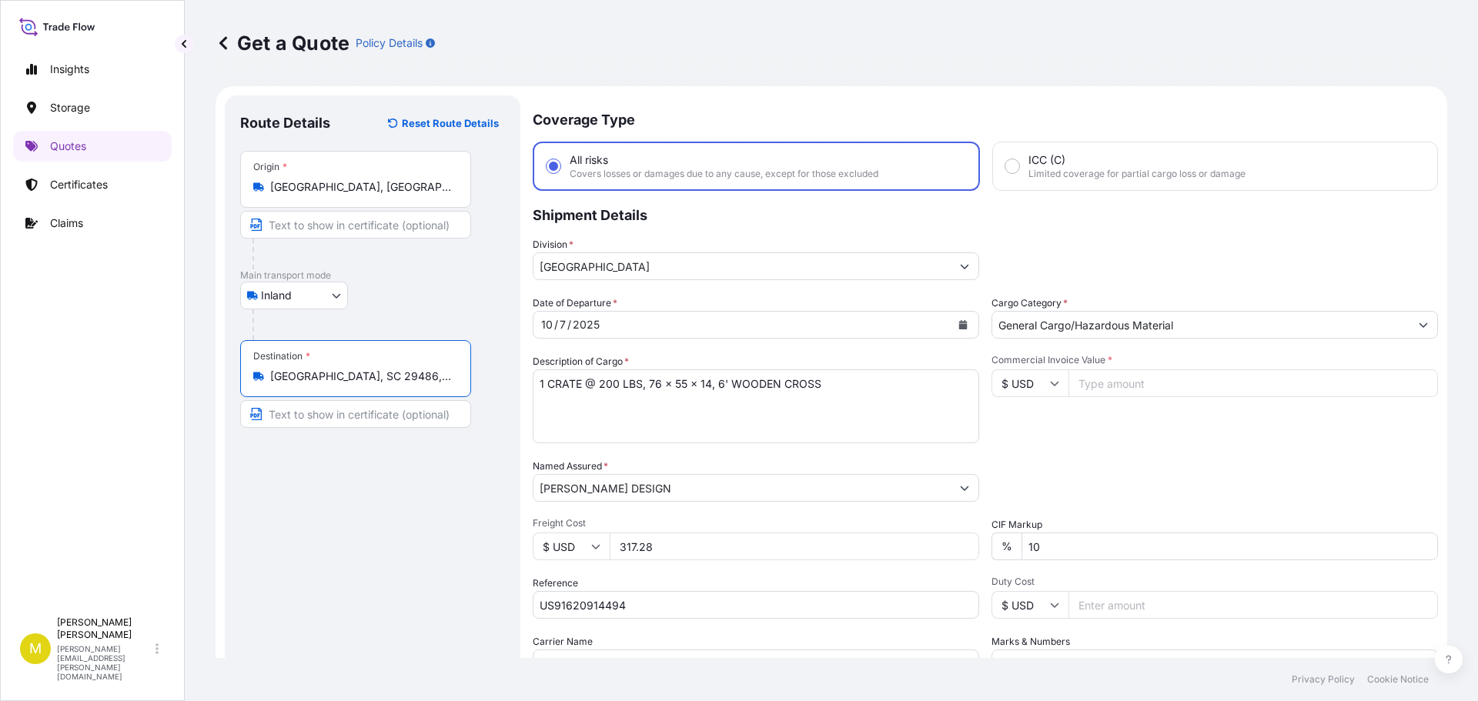
scroll to position [77, 0]
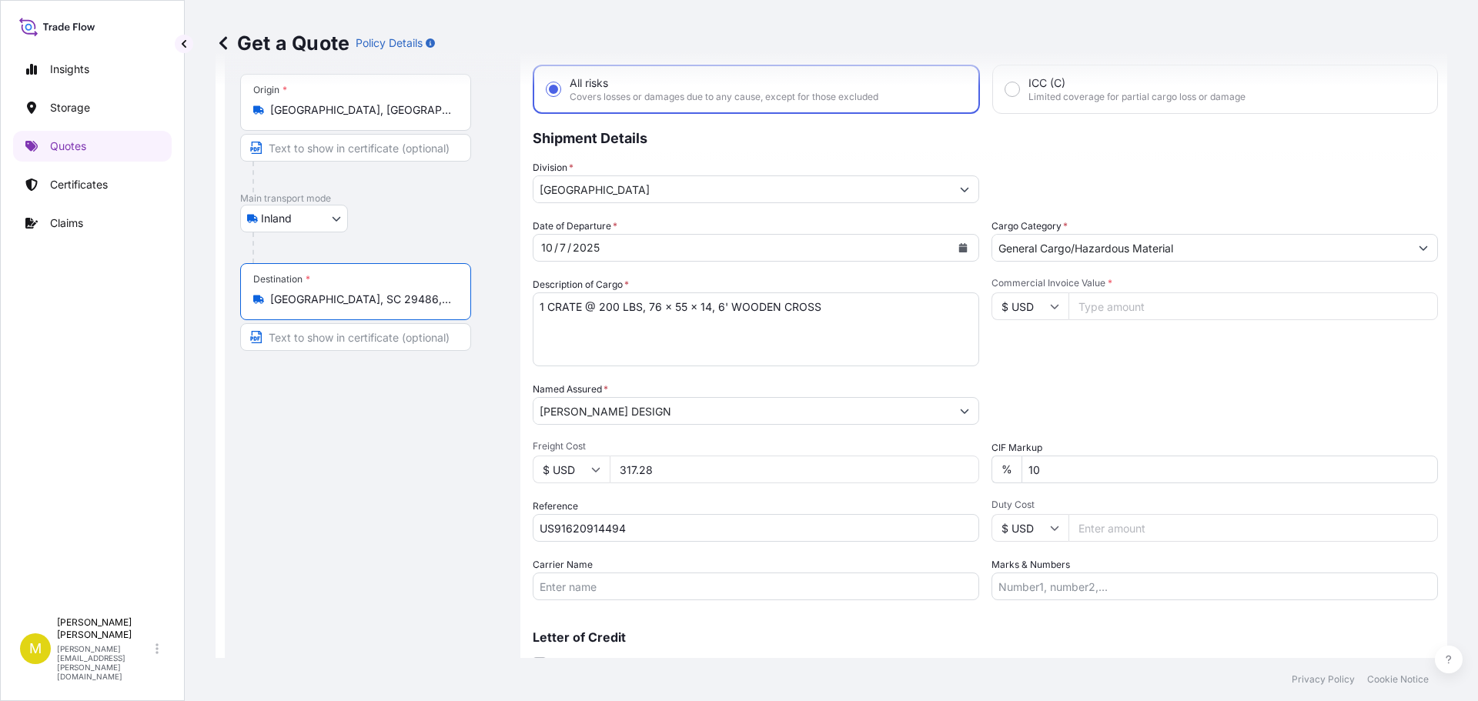
type input "Summerville, SC 29486, USA"
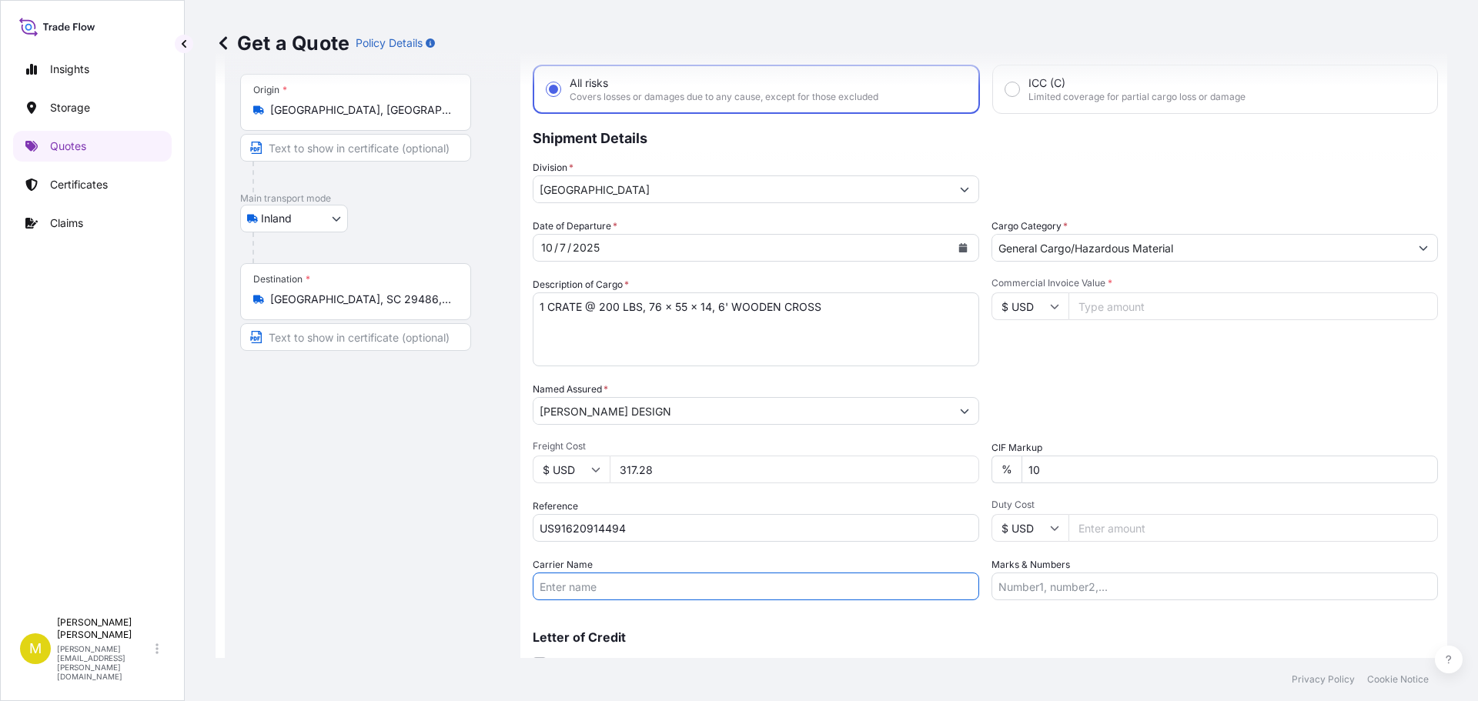
click at [594, 588] on input "Carrier Name" at bounding box center [756, 587] width 447 height 28
click at [630, 583] on input "SEFL - PRO # 820043621" at bounding box center [756, 587] width 447 height 28
type input "SEFL - PRO # 823300994"
click at [1104, 303] on input "Commercial Invoice Value *" at bounding box center [1254, 307] width 370 height 28
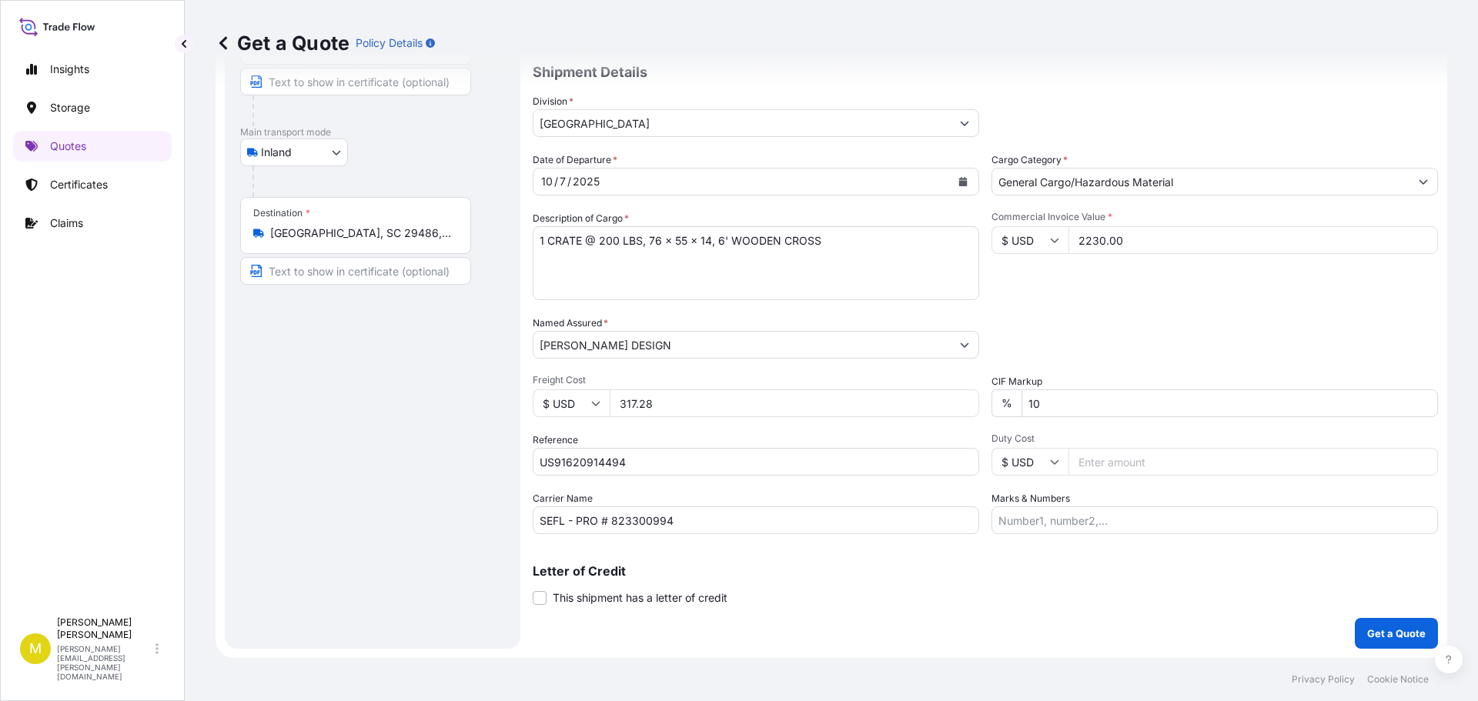
scroll to position [0, 0]
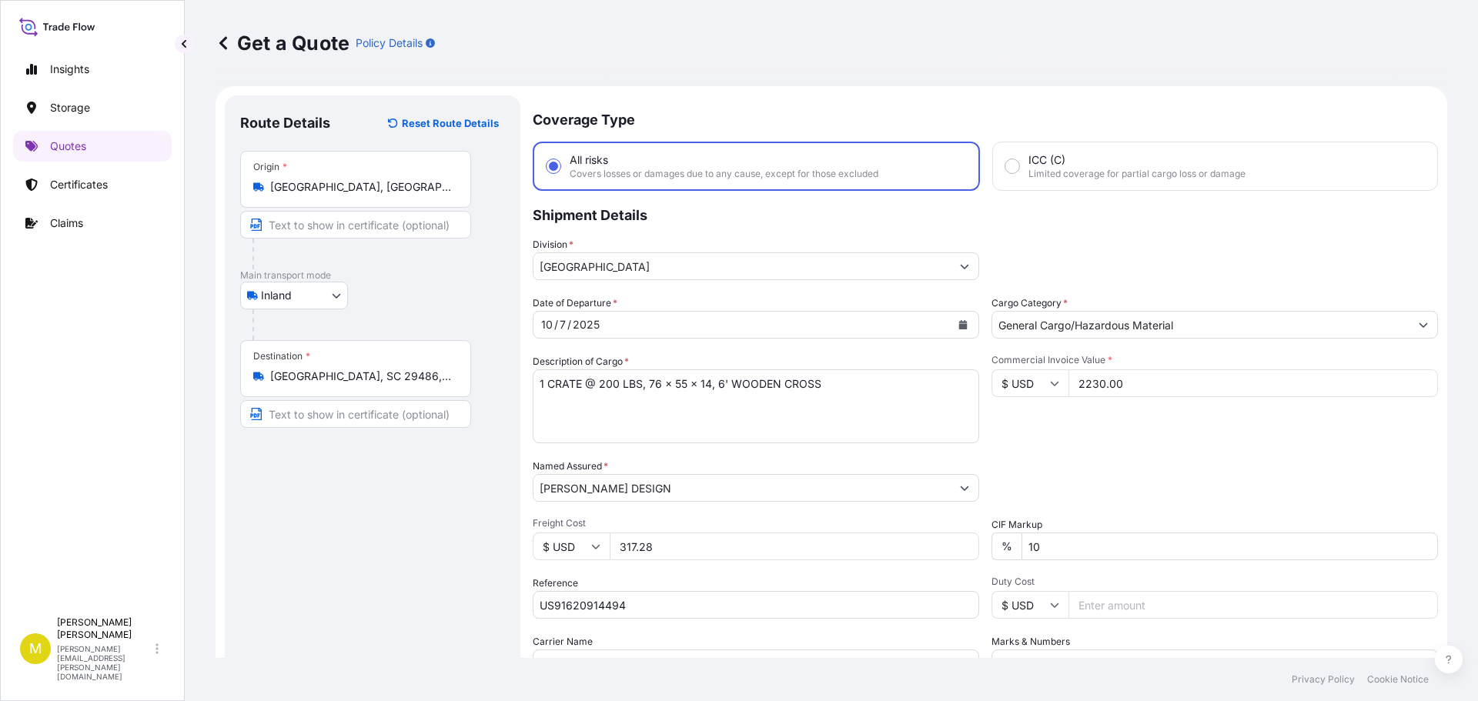
type input "2230.00"
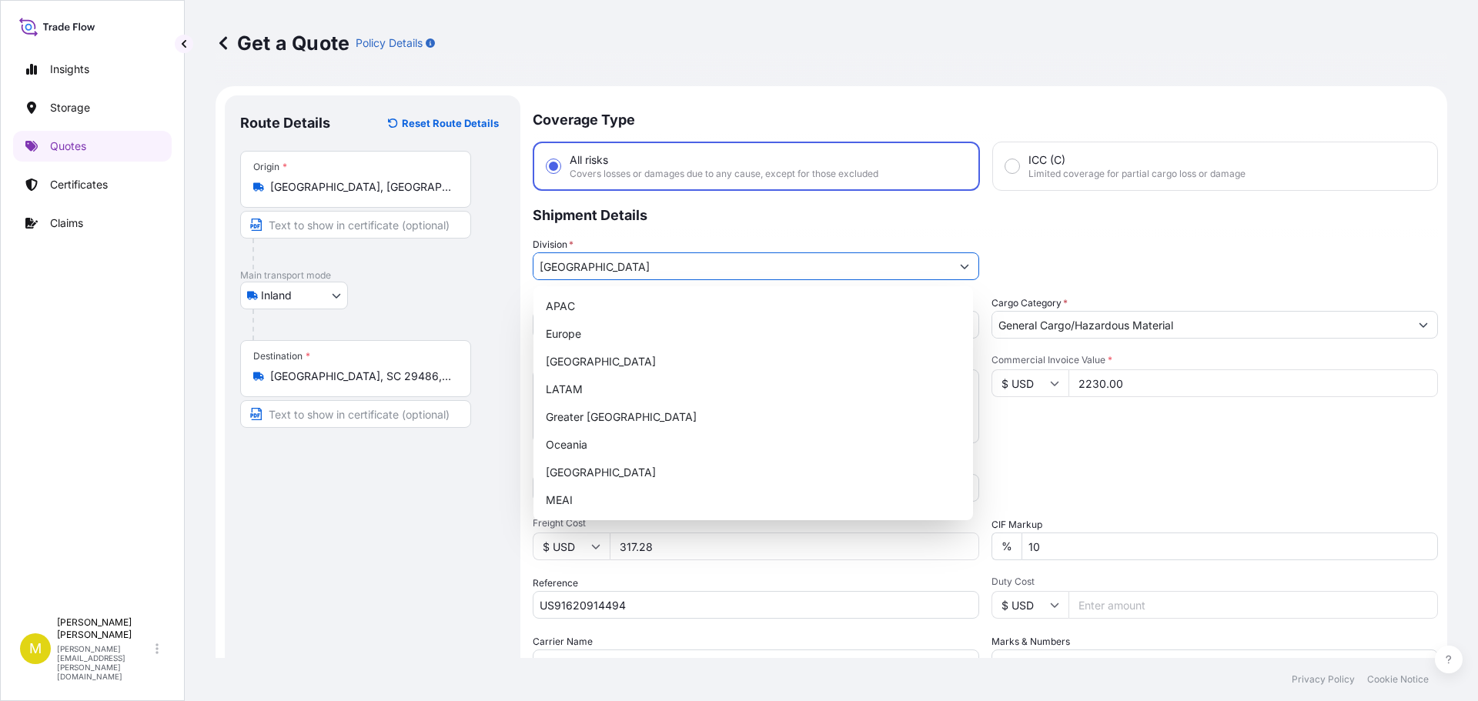
click at [676, 266] on input "North America" at bounding box center [742, 267] width 417 height 28
click at [612, 361] on div "North America" at bounding box center [753, 362] width 427 height 28
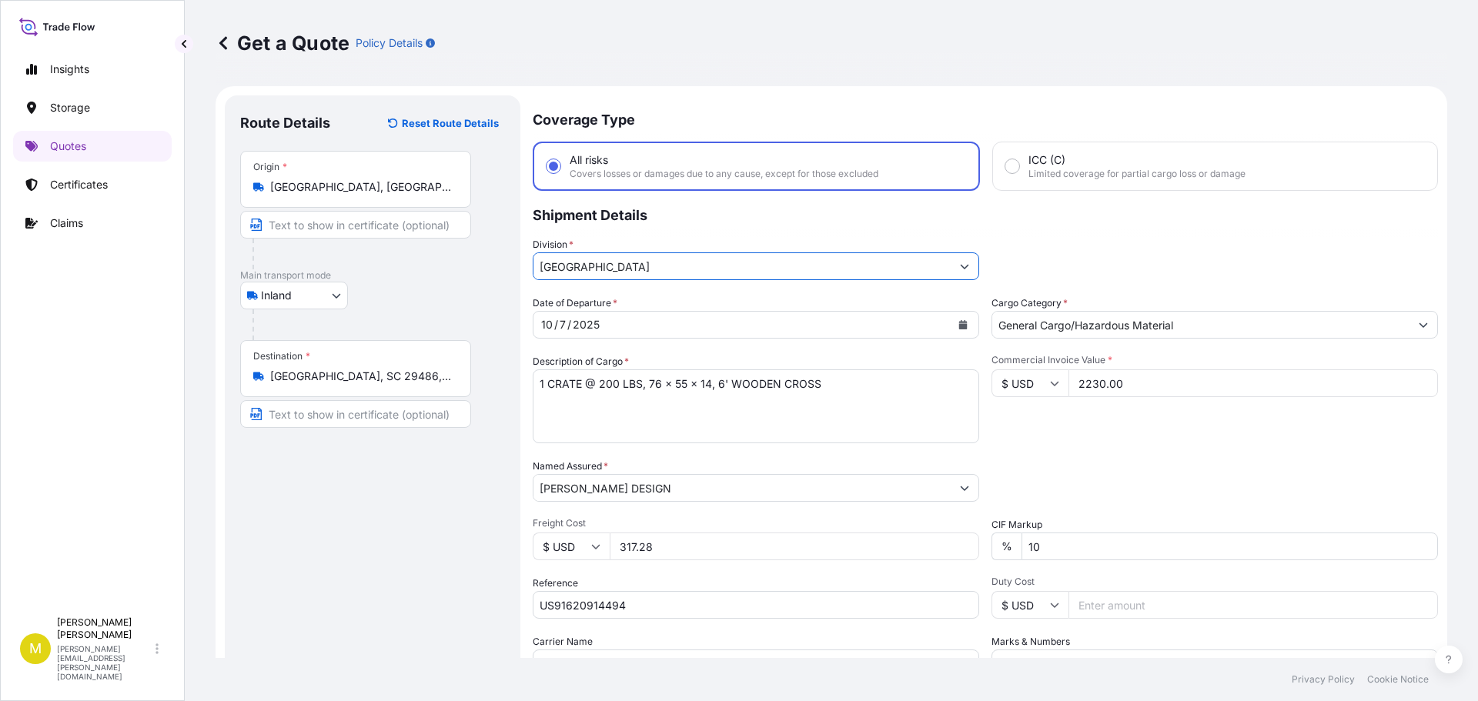
click at [1041, 446] on div "Date of Departure * 10 / 7 / 2025 Cargo Category * General Cargo/Hazardous Mate…" at bounding box center [985, 487] width 905 height 382
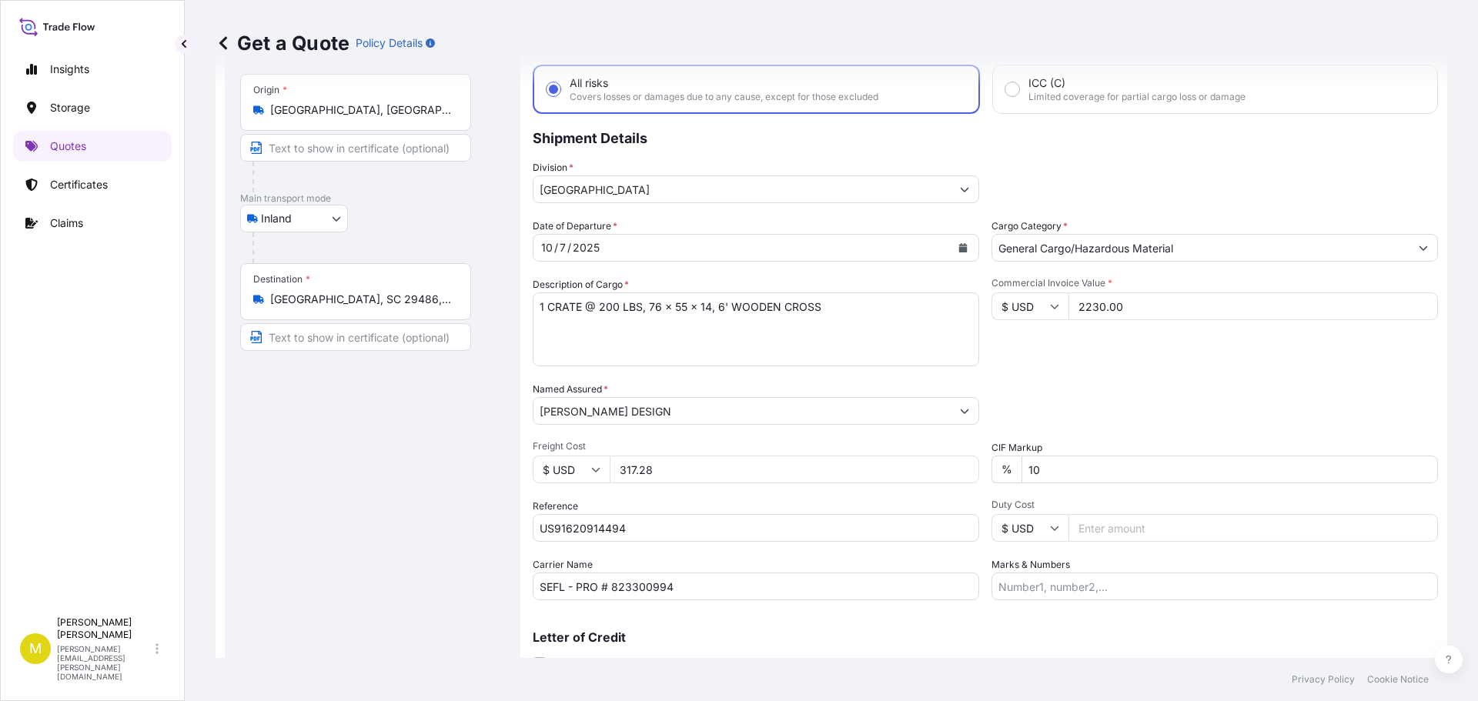
scroll to position [143, 0]
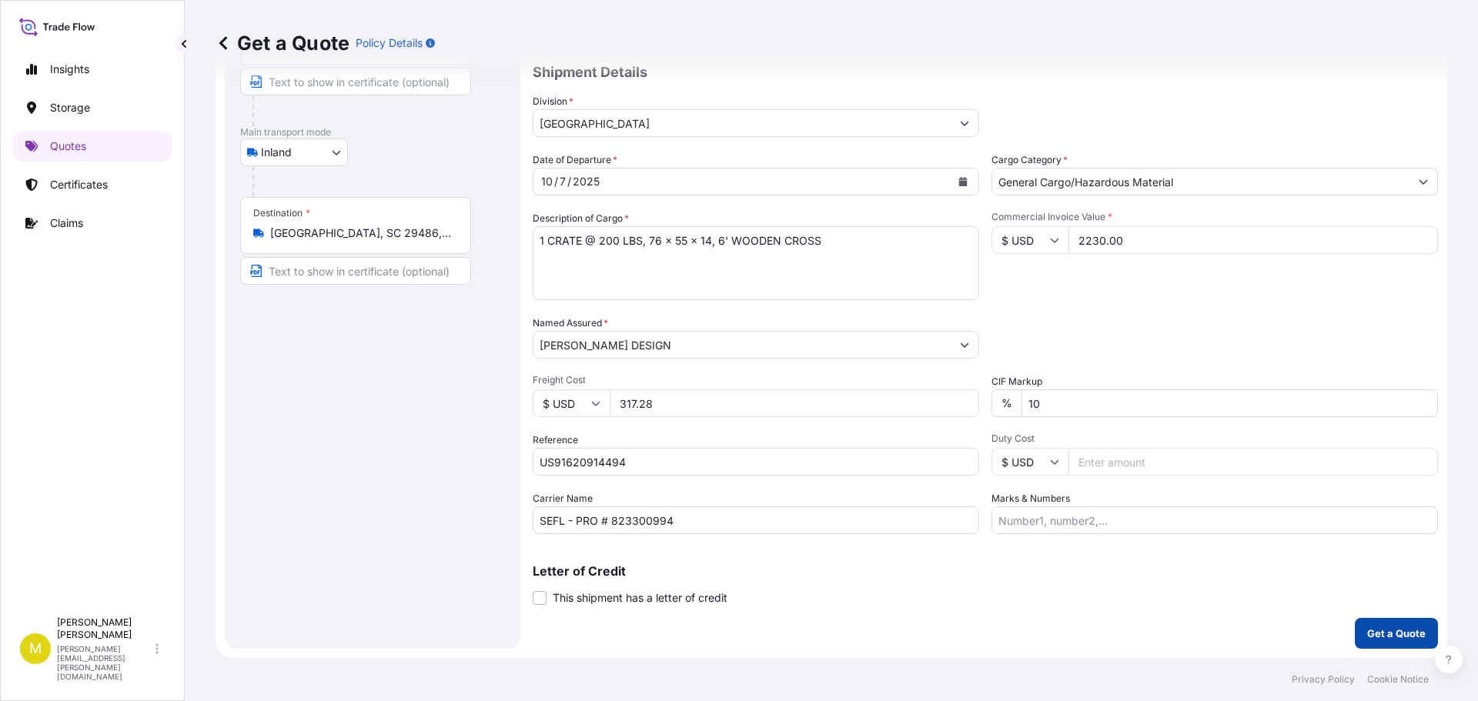
click at [1401, 637] on p "Get a Quote" at bounding box center [1396, 633] width 59 height 15
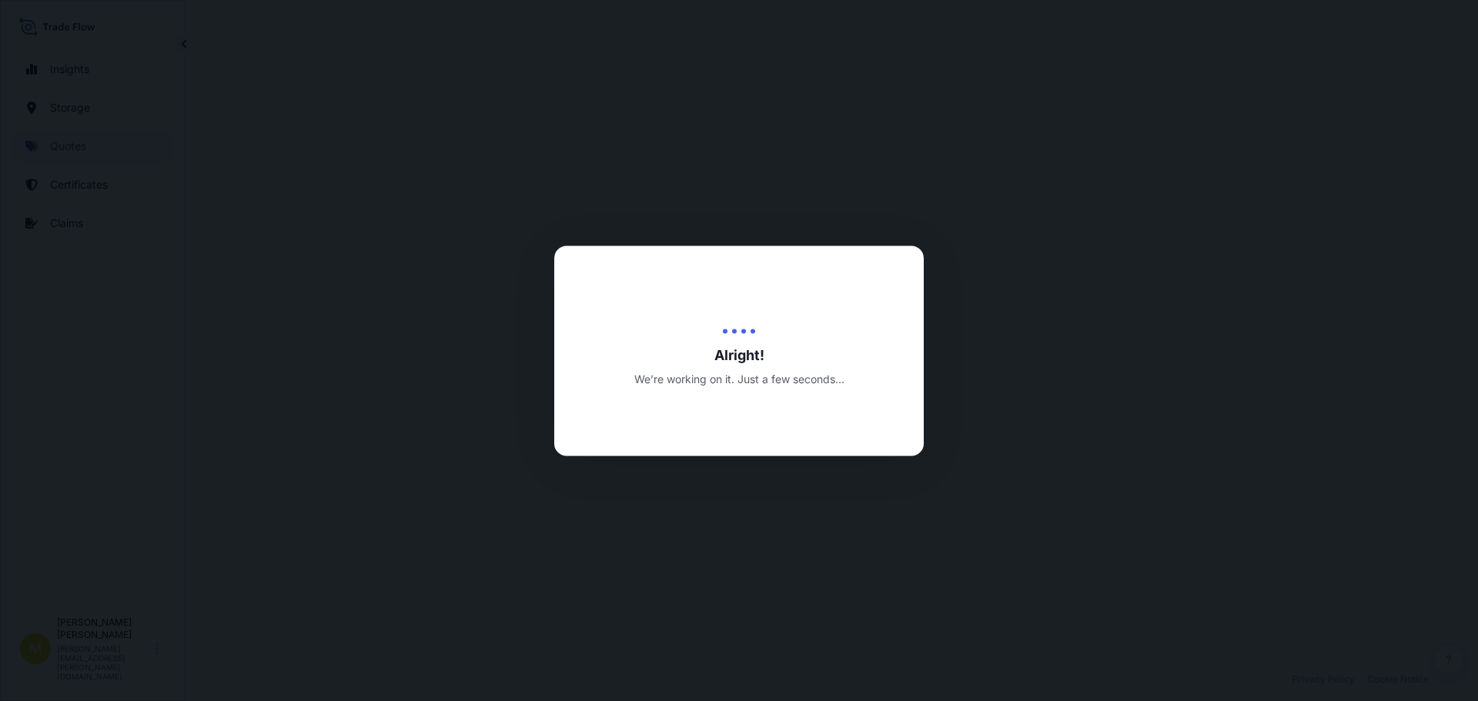
select select "Inland"
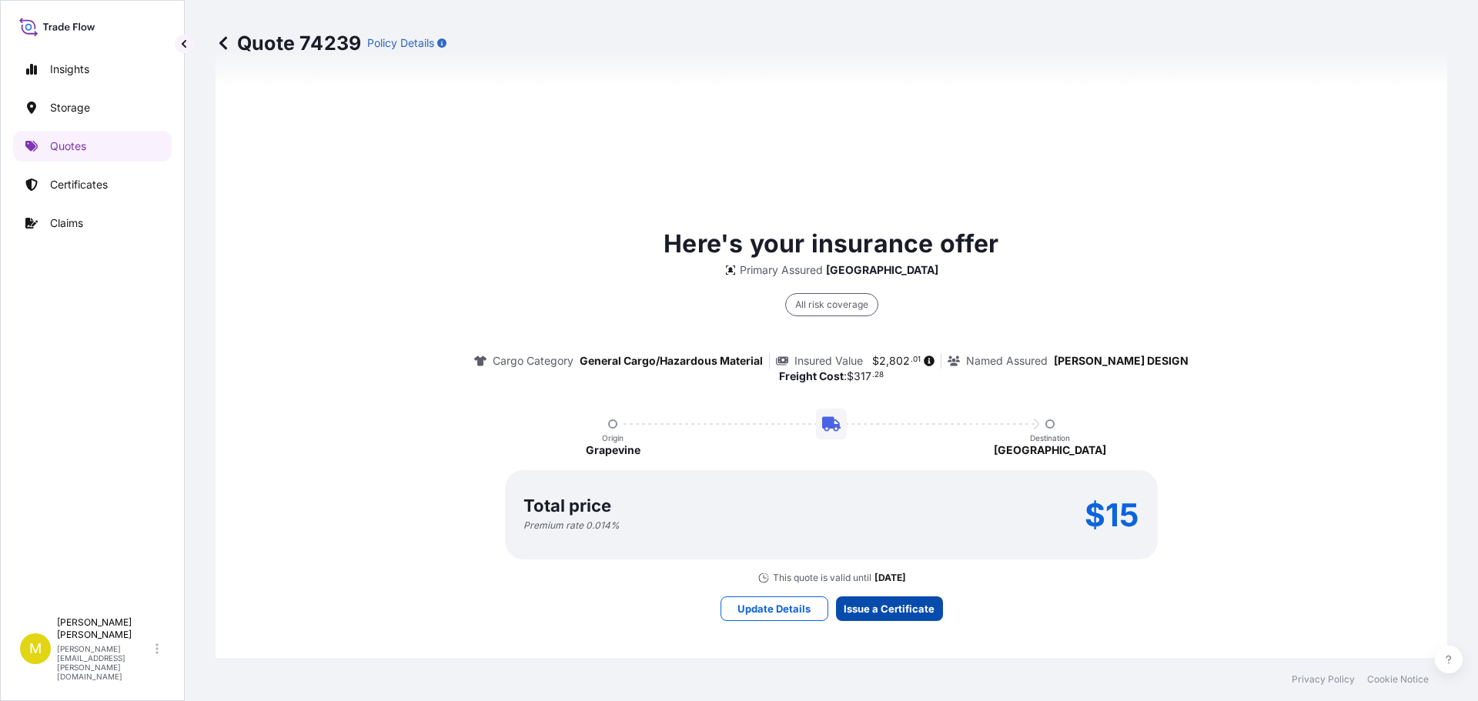
scroll to position [2217, 0]
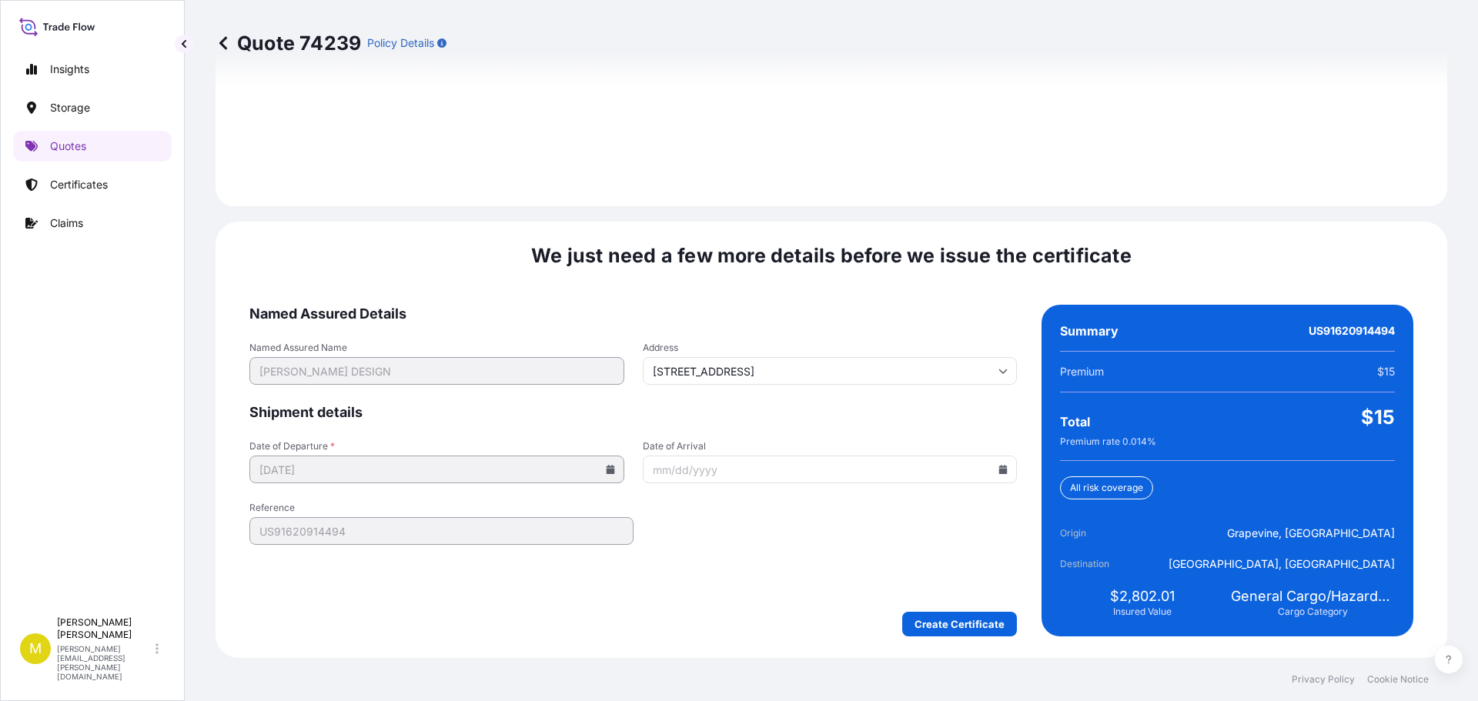
click at [999, 472] on icon at bounding box center [1003, 469] width 8 height 9
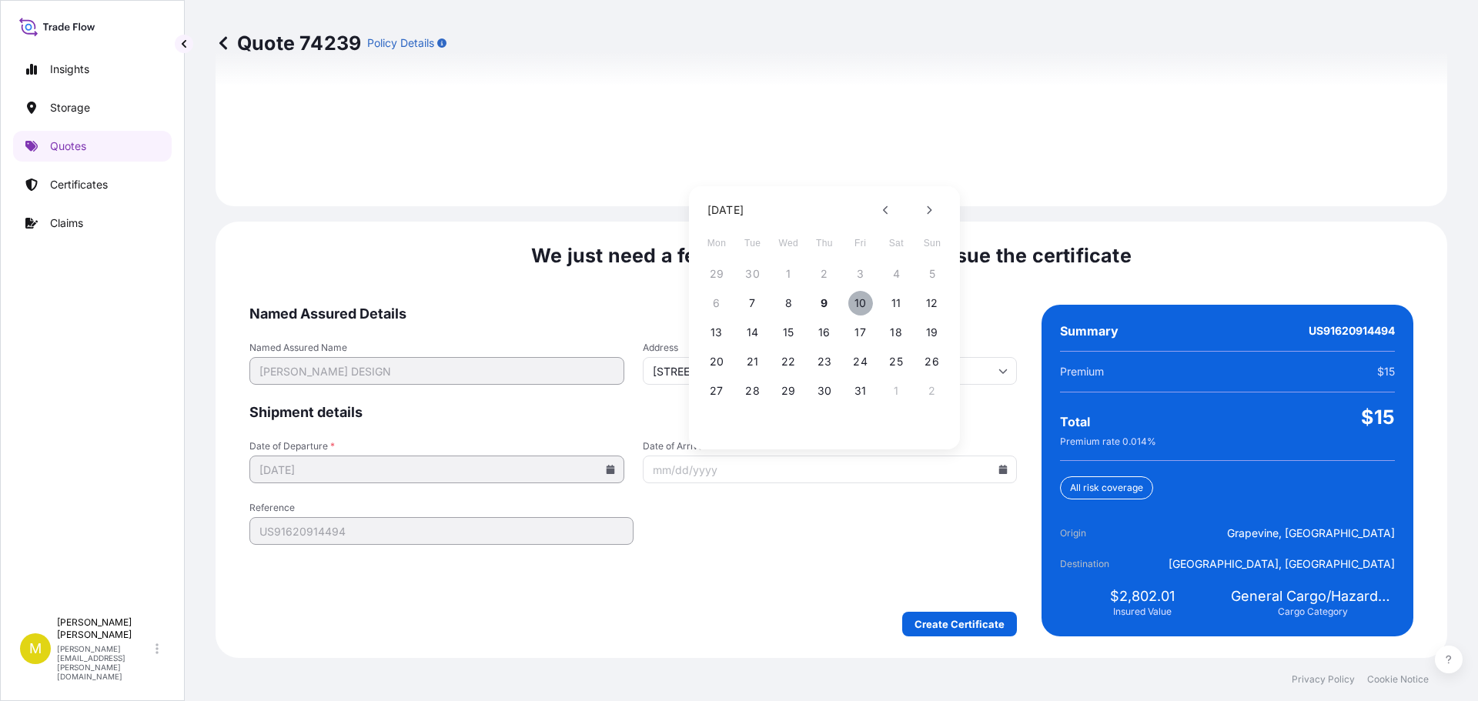
click at [865, 305] on button "10" at bounding box center [860, 303] width 25 height 25
type input "10/10/2025"
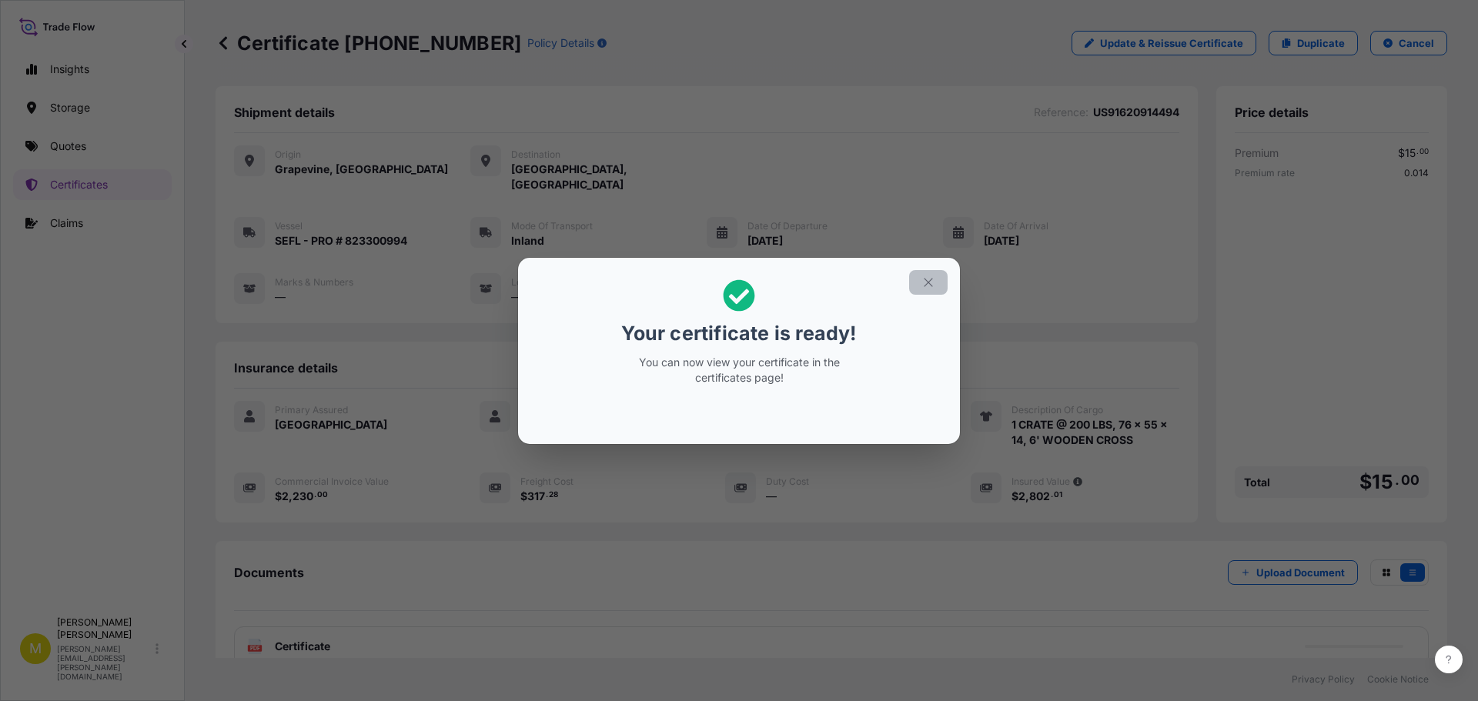
click at [932, 281] on icon "button" at bounding box center [929, 283] width 14 height 14
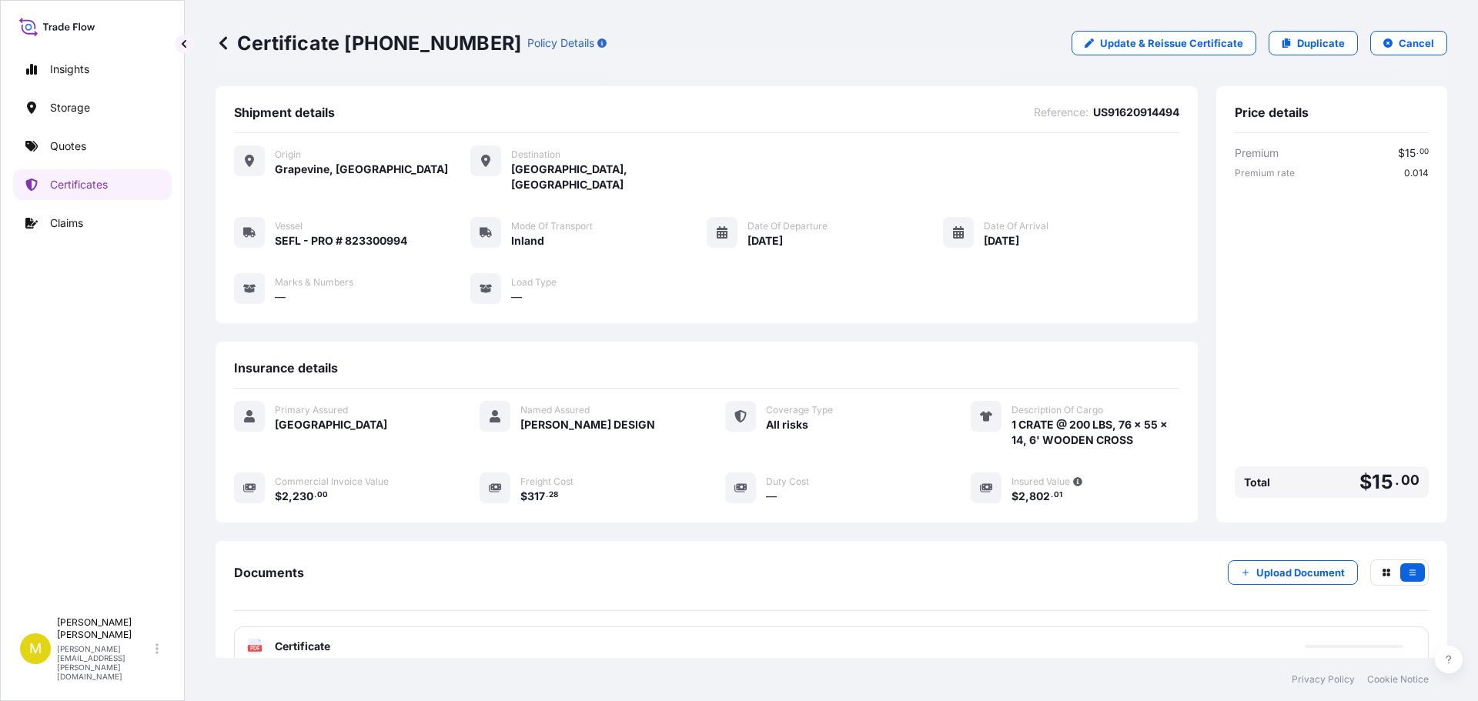
scroll to position [77, 0]
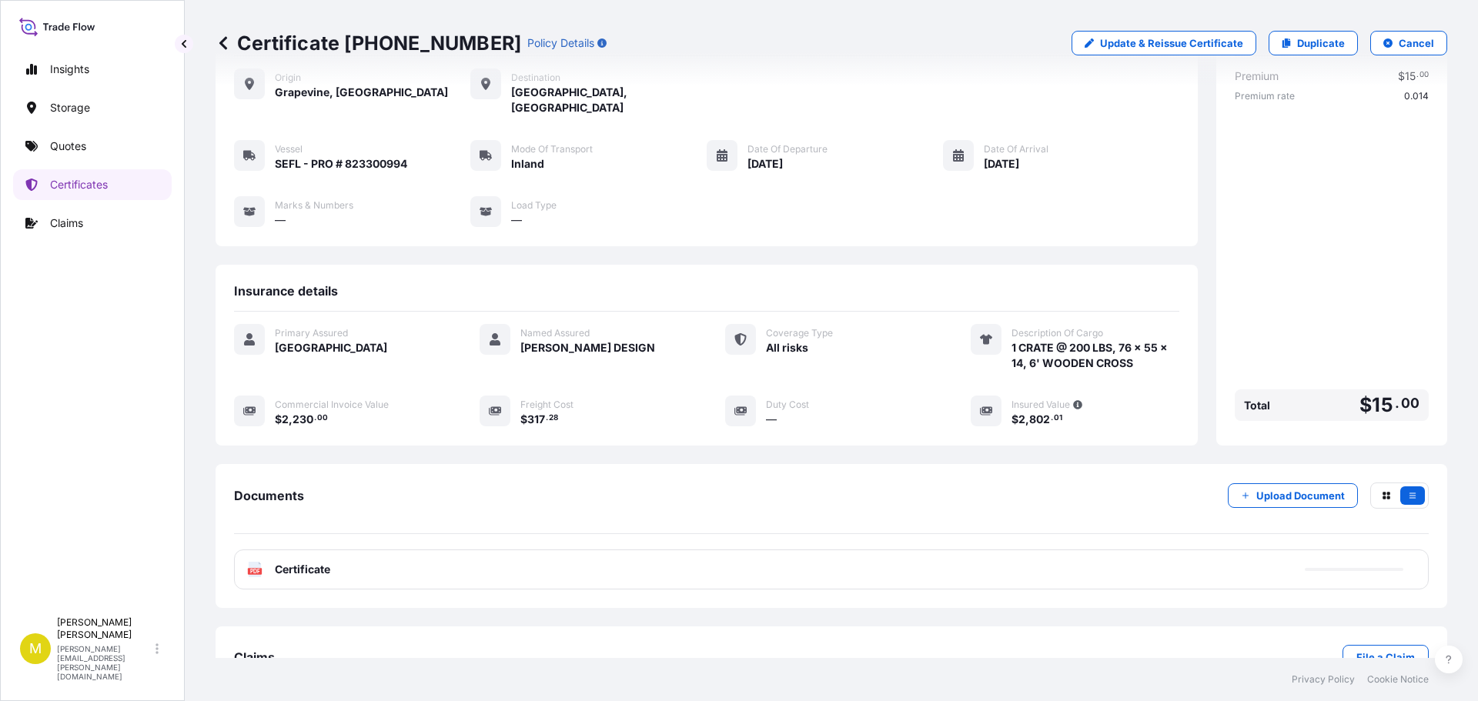
click at [290, 562] on span "Certificate" at bounding box center [302, 569] width 55 height 15
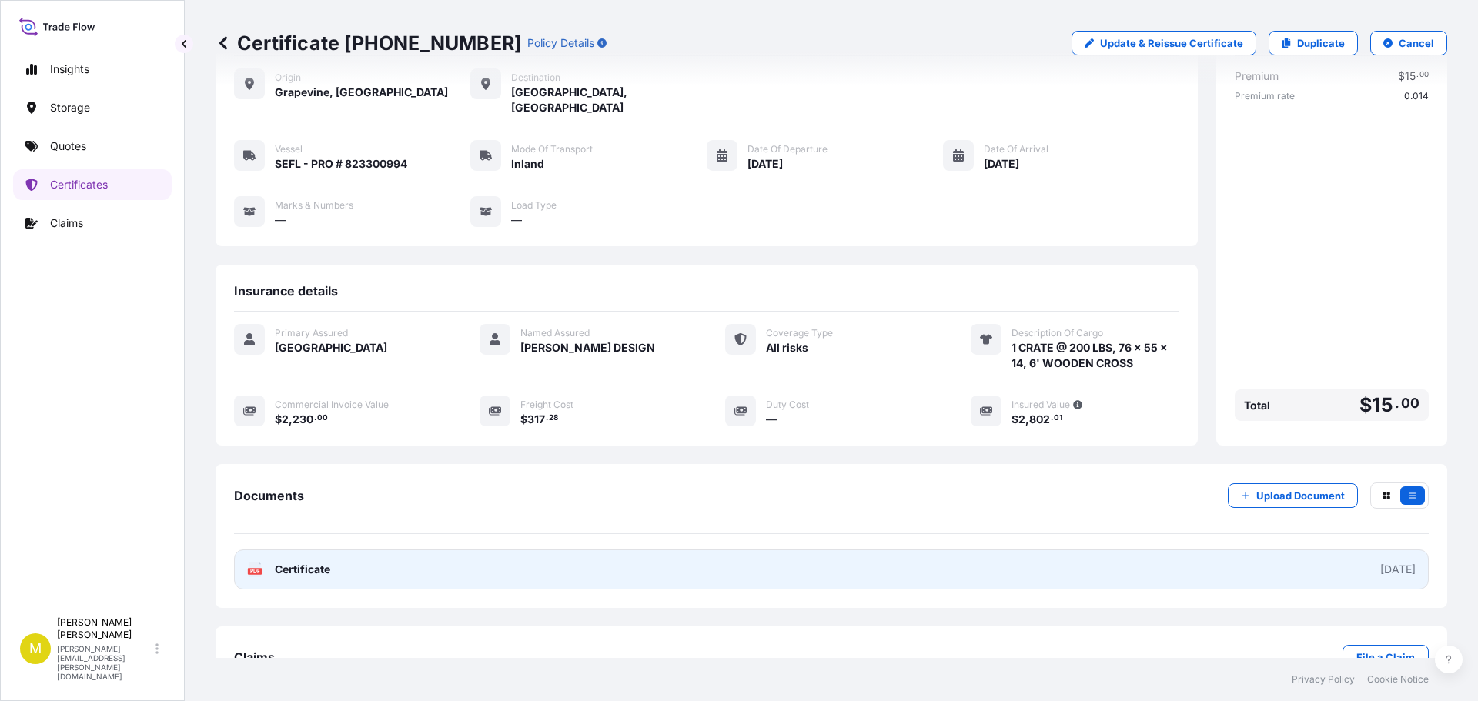
click at [295, 562] on span "Certificate" at bounding box center [302, 569] width 55 height 15
